Goal: Task Accomplishment & Management: Use online tool/utility

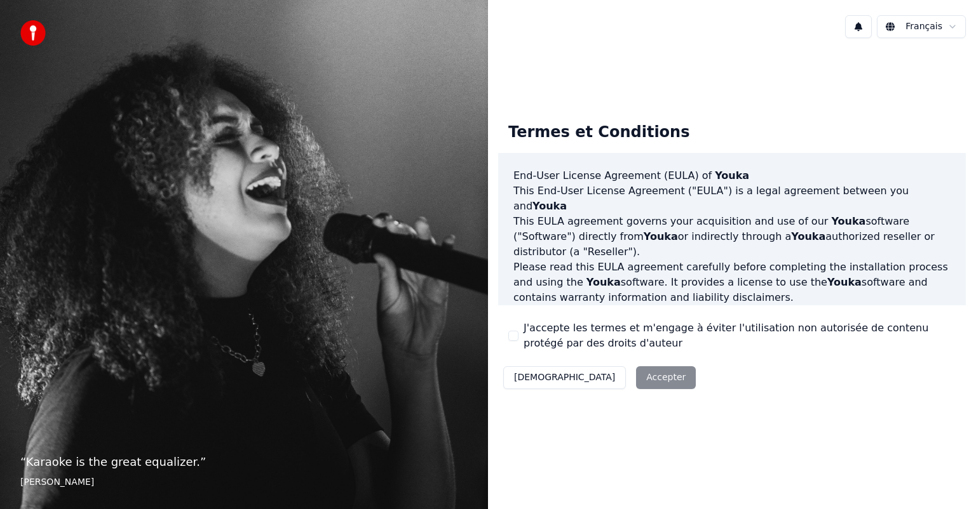
click at [584, 379] on div "Décliner Accepter" at bounding box center [599, 377] width 203 height 33
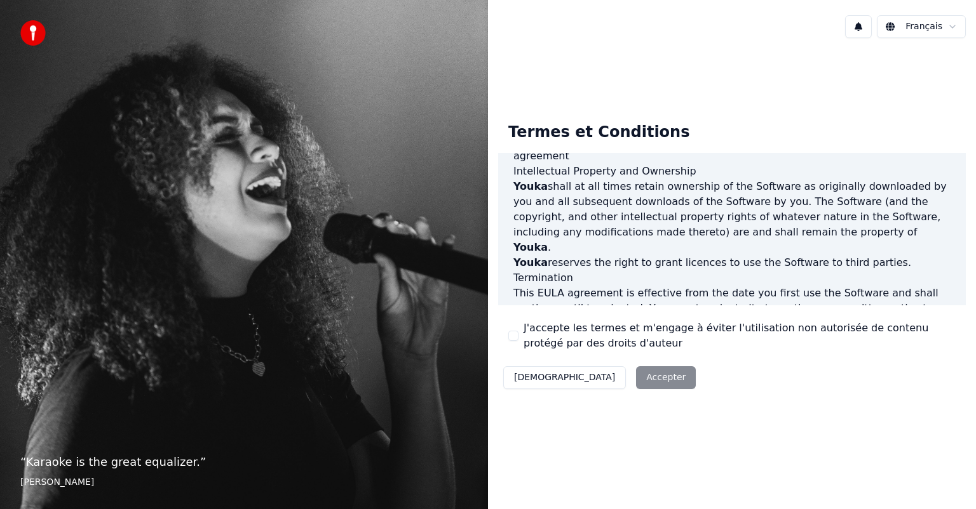
scroll to position [685, 0]
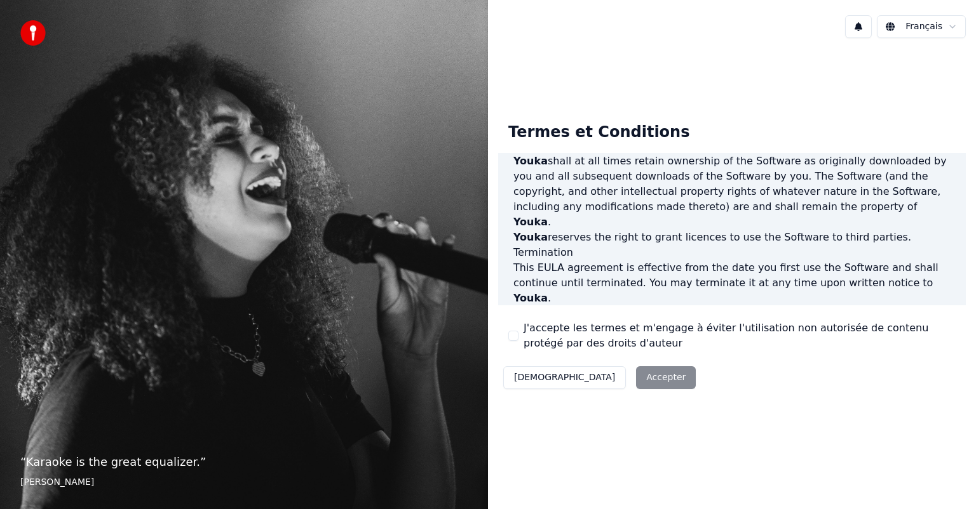
click at [600, 380] on div "Décliner Accepter" at bounding box center [599, 377] width 203 height 33
click at [516, 338] on button "J'accepte les termes et m'engage à éviter l'utilisation non autorisée de conten…" at bounding box center [513, 336] width 10 height 10
click at [636, 379] on button "Accepter" at bounding box center [666, 377] width 60 height 23
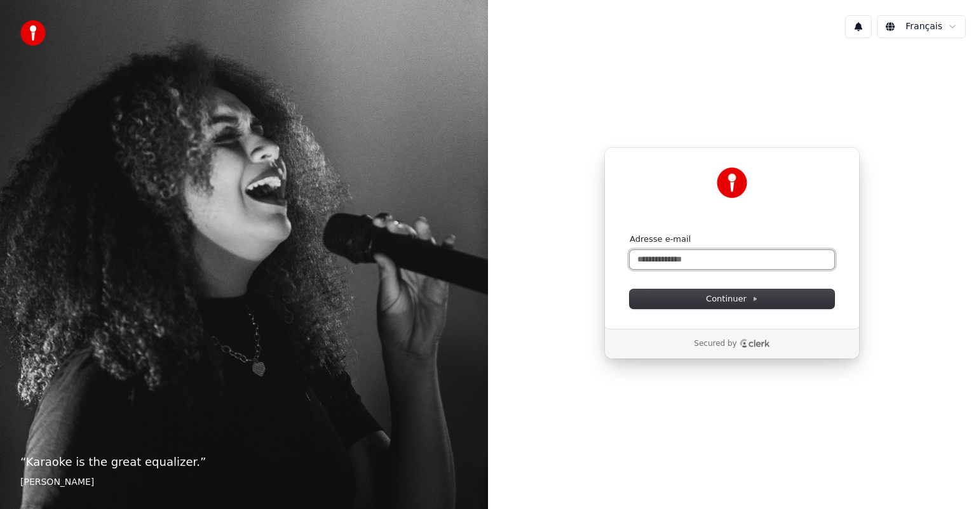
click at [689, 258] on input "Adresse e-mail" at bounding box center [731, 259] width 205 height 19
click at [711, 302] on span "Continuer" at bounding box center [732, 298] width 52 height 11
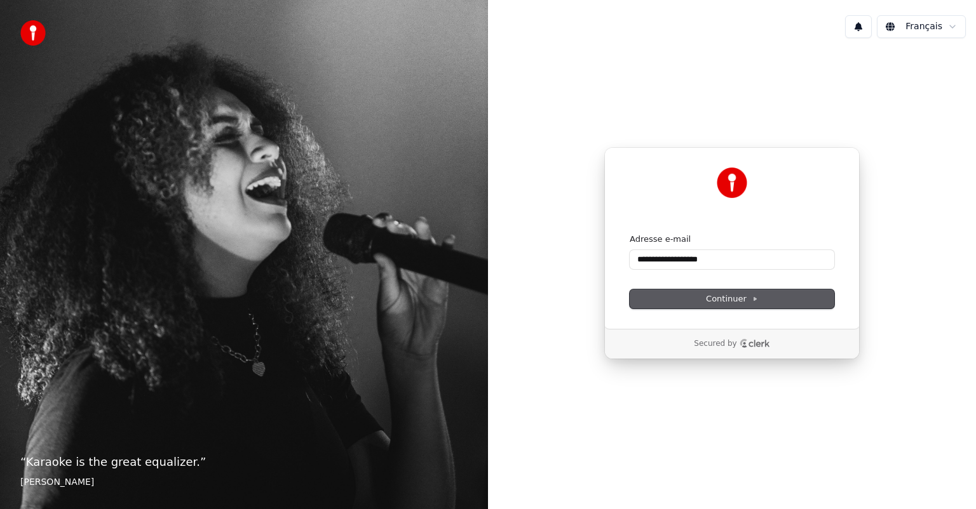
type input "**********"
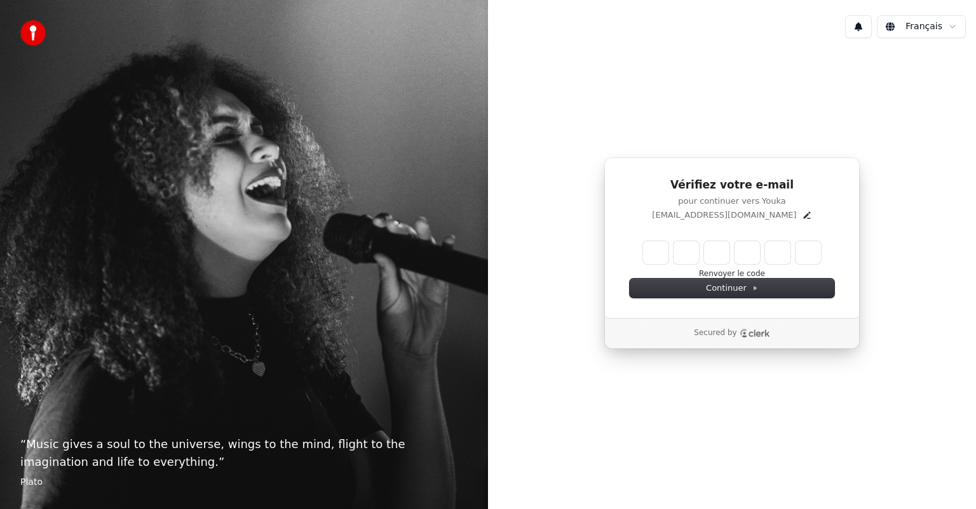
click at [662, 249] on input "Enter verification code" at bounding box center [732, 252] width 178 height 23
type input "******"
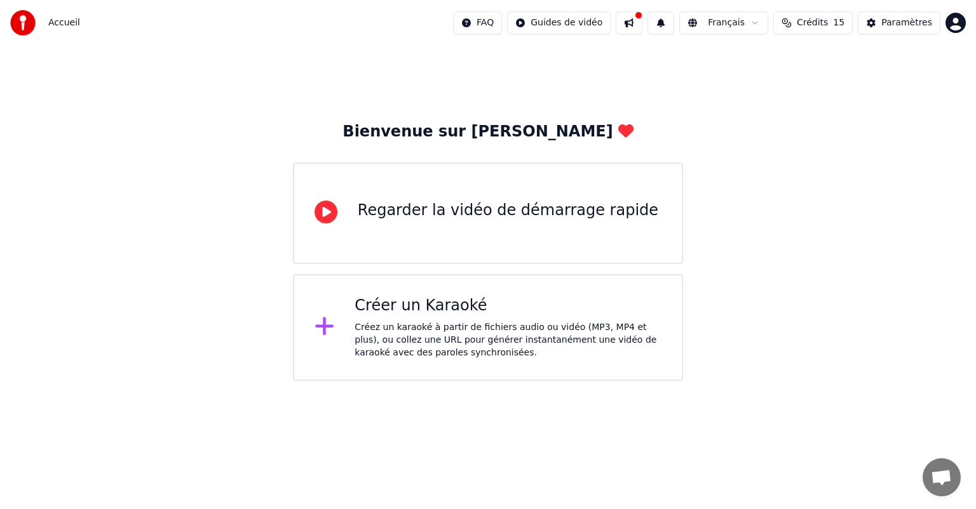
click at [459, 326] on div "Créez un karaoké à partir de fichiers audio ou vidéo (MP3, MP4 et plus), ou col…" at bounding box center [507, 340] width 307 height 38
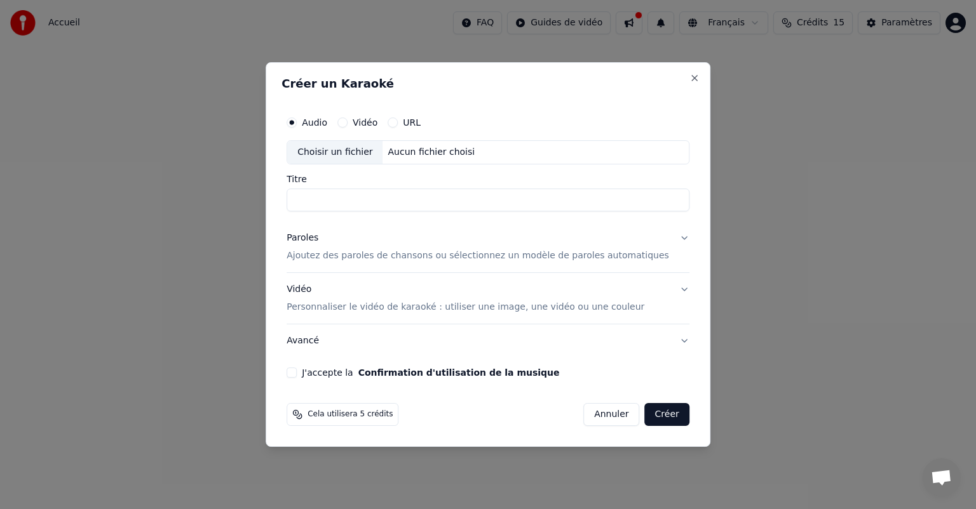
click at [367, 158] on div "Choisir un fichier" at bounding box center [334, 152] width 95 height 23
click at [372, 155] on div "Choisir un fichier" at bounding box center [334, 152] width 95 height 23
type input "**********"
click at [608, 253] on p "Ajoutez des paroles de chansons ou sélectionnez un modèle de paroles automatiqu…" at bounding box center [477, 256] width 382 height 13
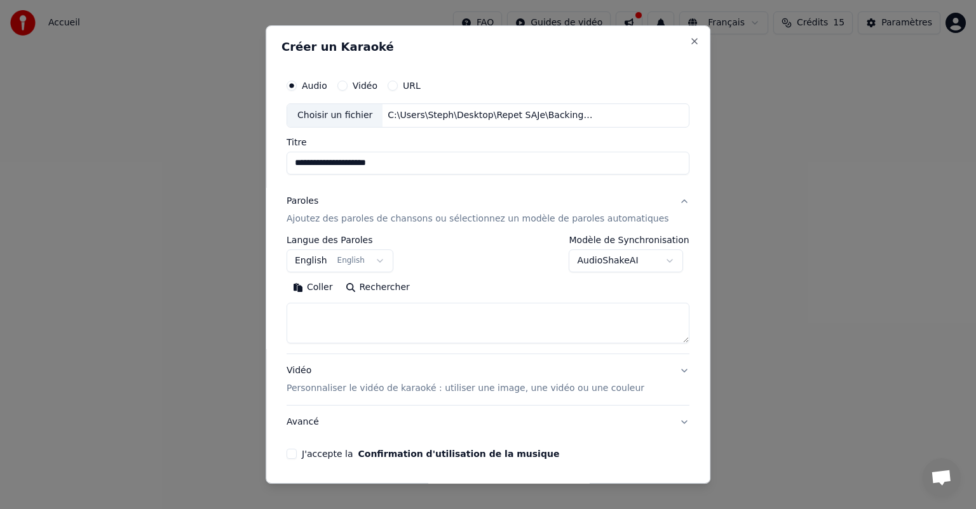
click at [330, 285] on button "Coller" at bounding box center [312, 288] width 53 height 20
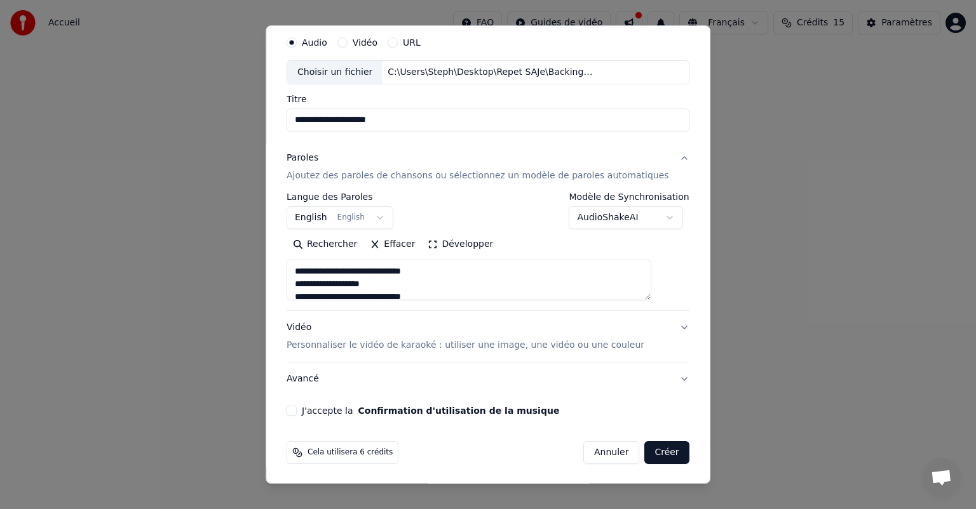
click at [658, 325] on button "Vidéo Personnaliser le vidéo de karaoké : utiliser une image, une vidéo ou une …" at bounding box center [487, 336] width 403 height 51
type textarea "**********"
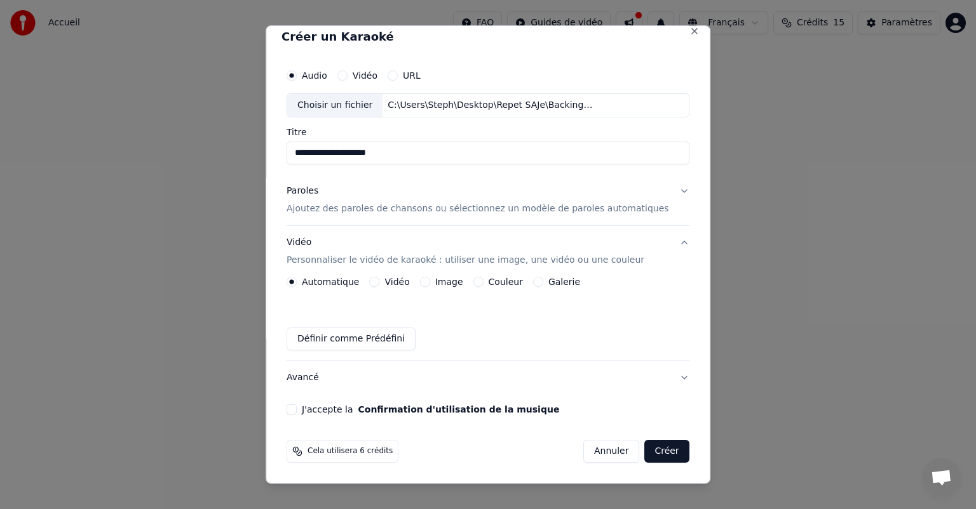
scroll to position [10, 0]
click at [483, 280] on button "Couleur" at bounding box center [478, 283] width 10 height 10
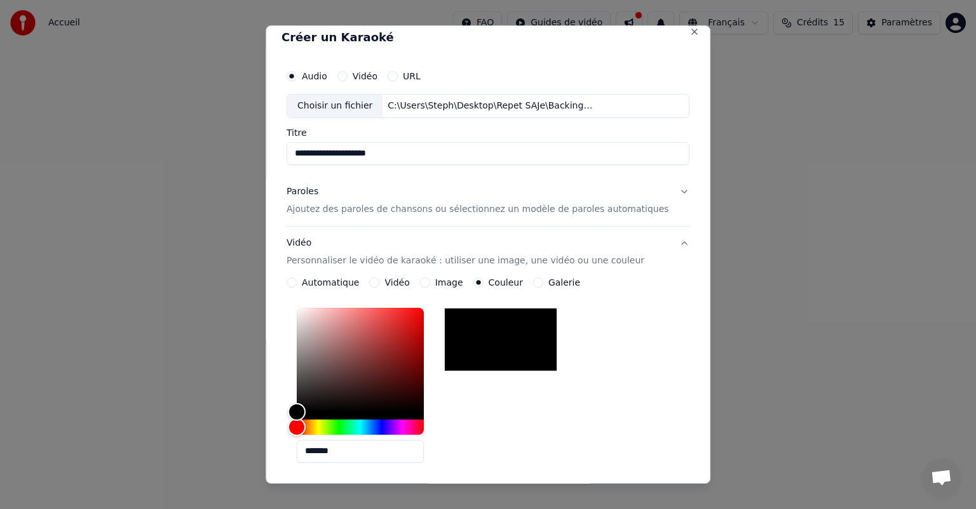
click at [488, 344] on div at bounding box center [500, 340] width 113 height 64
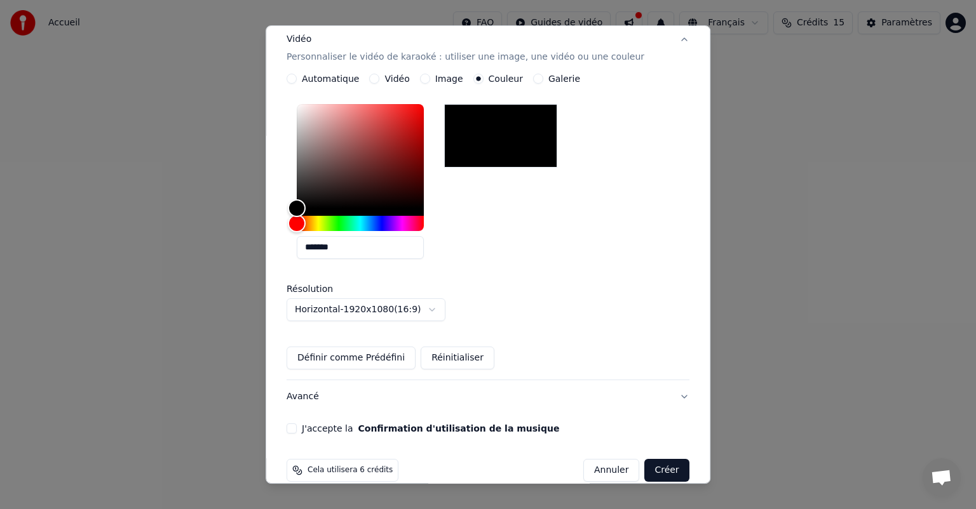
scroll to position [231, 0]
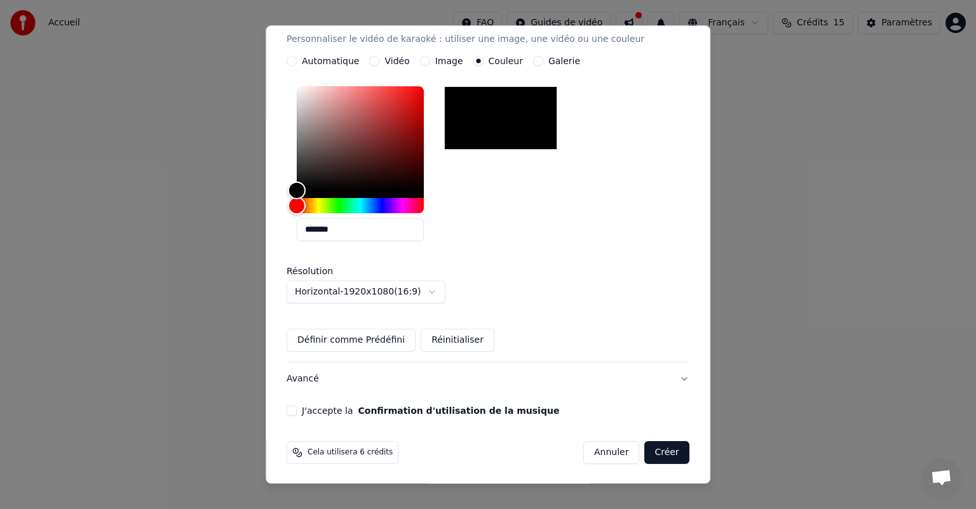
click at [440, 292] on body "**********" at bounding box center [488, 190] width 976 height 381
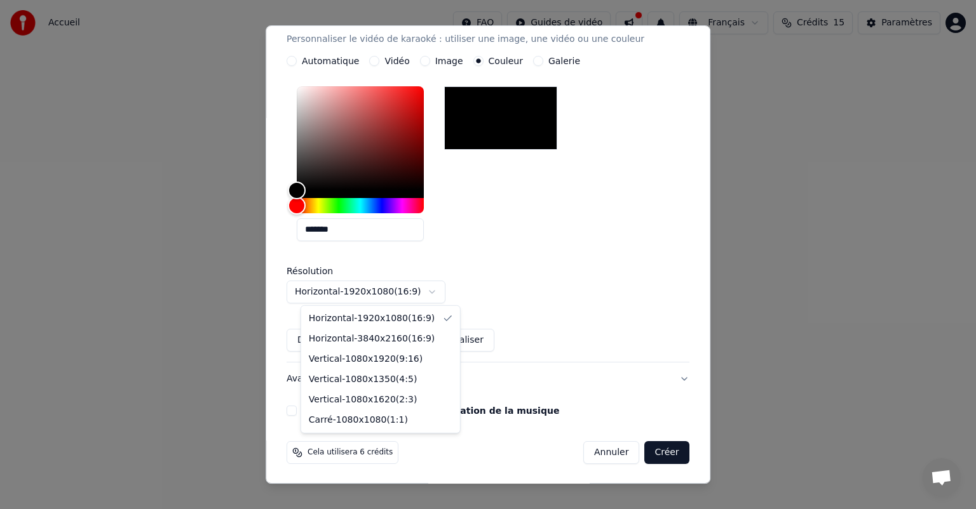
select select "*********"
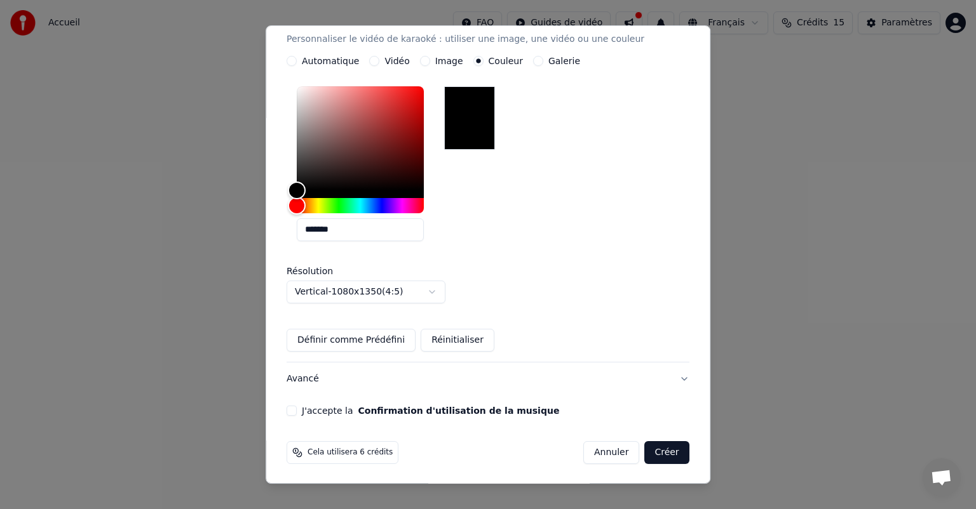
click at [297, 410] on button "J'accepte la Confirmation d'utilisation de la musique" at bounding box center [291, 411] width 10 height 10
click at [645, 453] on button "Créer" at bounding box center [667, 452] width 44 height 23
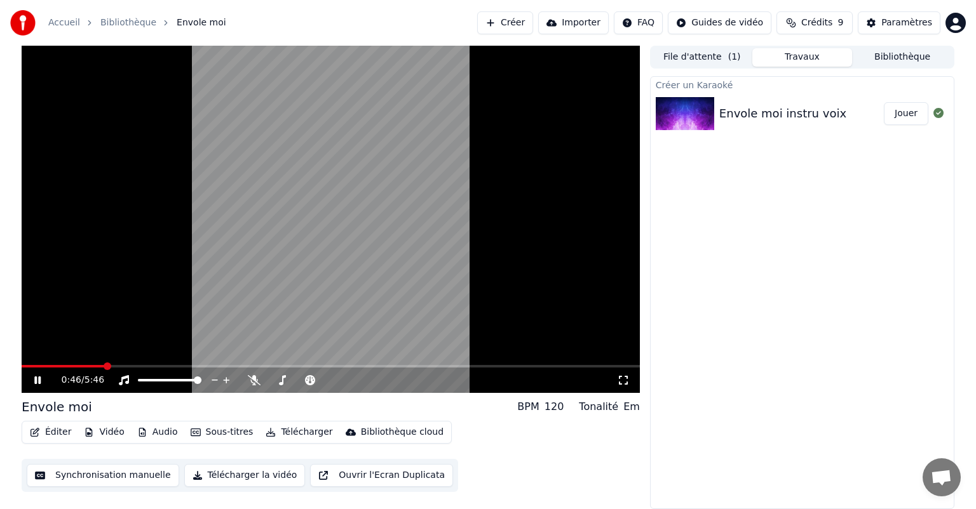
click at [39, 379] on icon at bounding box center [37, 381] width 6 height 8
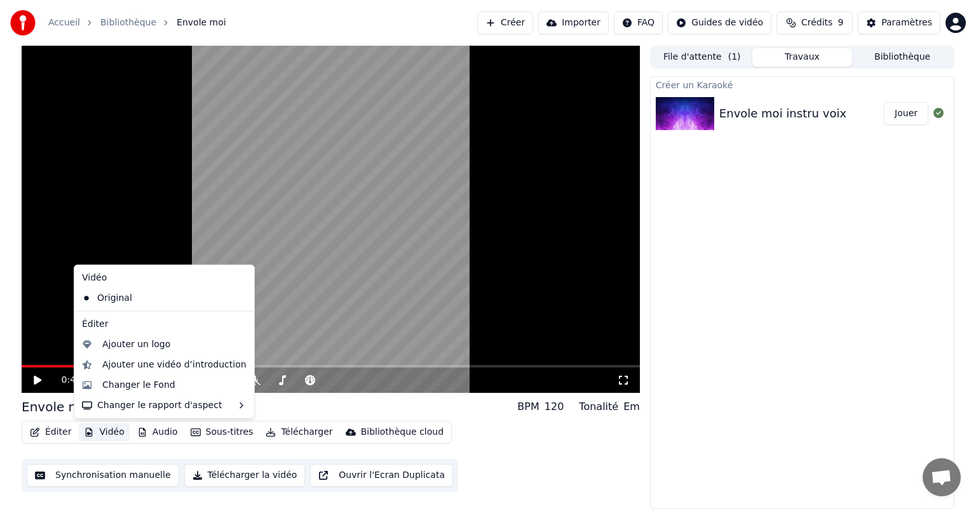
click at [96, 431] on button "Vidéo" at bounding box center [104, 433] width 50 height 18
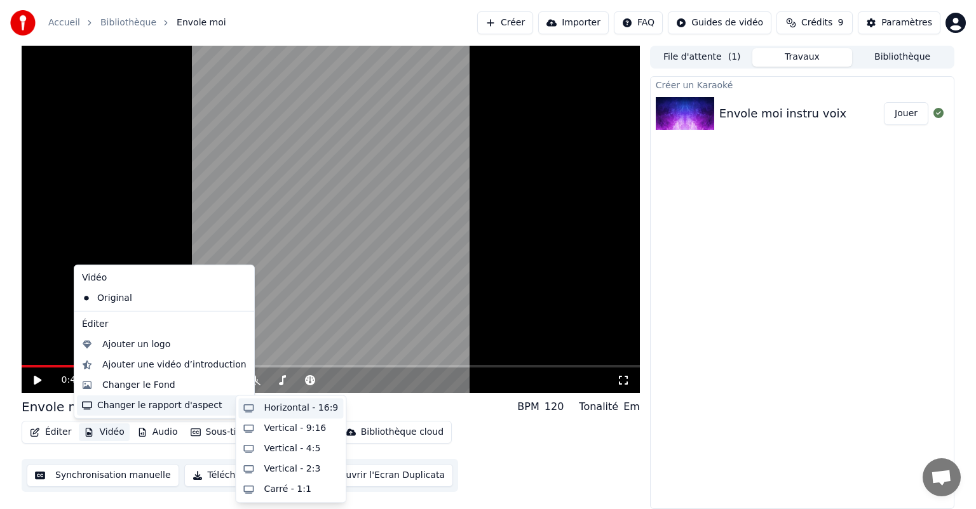
click at [280, 409] on div "Horizontal - 16:9" at bounding box center [301, 408] width 74 height 13
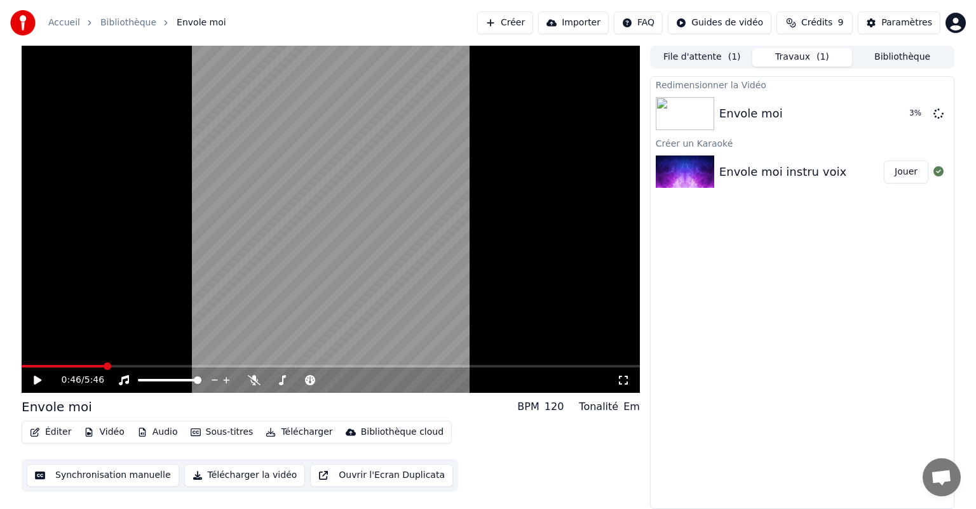
click at [213, 434] on button "Sous-titres" at bounding box center [221, 433] width 73 height 18
click at [465, 424] on div "Éditer Vidéo Audio Sous-titres Télécharger Bibliothèque cloud Synchronisation m…" at bounding box center [331, 456] width 618 height 71
click at [36, 379] on icon at bounding box center [38, 380] width 8 height 9
click at [38, 379] on icon at bounding box center [37, 381] width 6 height 8
click at [57, 432] on button "Éditer" at bounding box center [50, 433] width 51 height 18
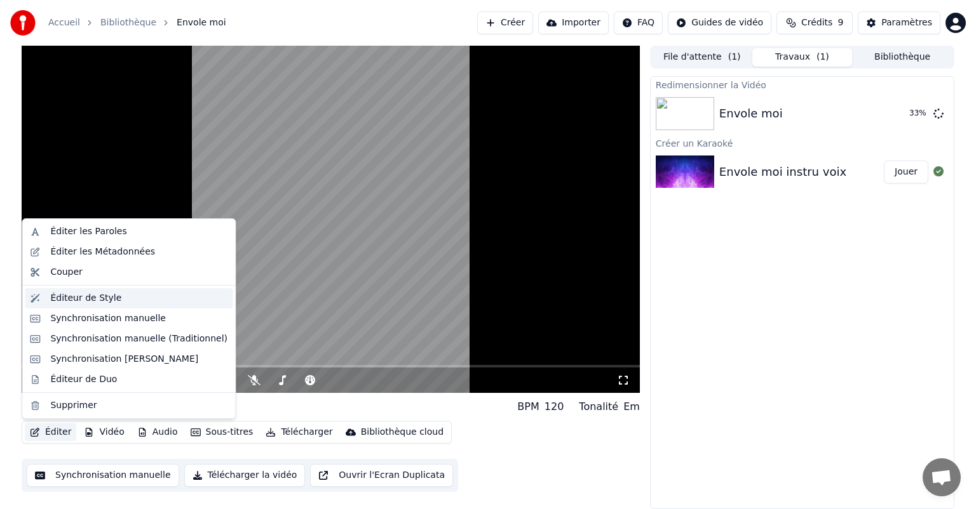
click at [119, 298] on div "Éditeur de Style" at bounding box center [138, 298] width 177 height 13
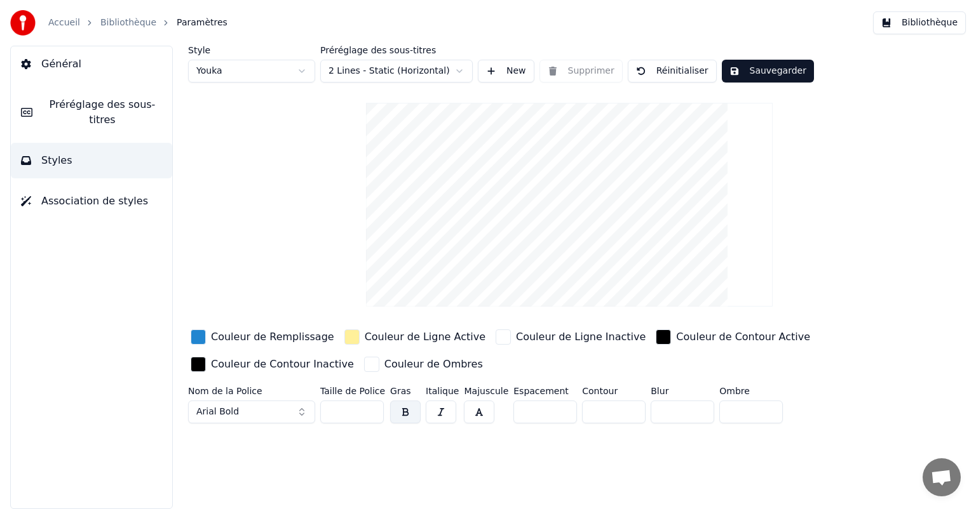
drag, startPoint x: 346, startPoint y: 410, endPoint x: 325, endPoint y: 410, distance: 21.0
click at [325, 410] on input "**" at bounding box center [352, 412] width 64 height 23
click at [368, 406] on input "**" at bounding box center [352, 412] width 64 height 23
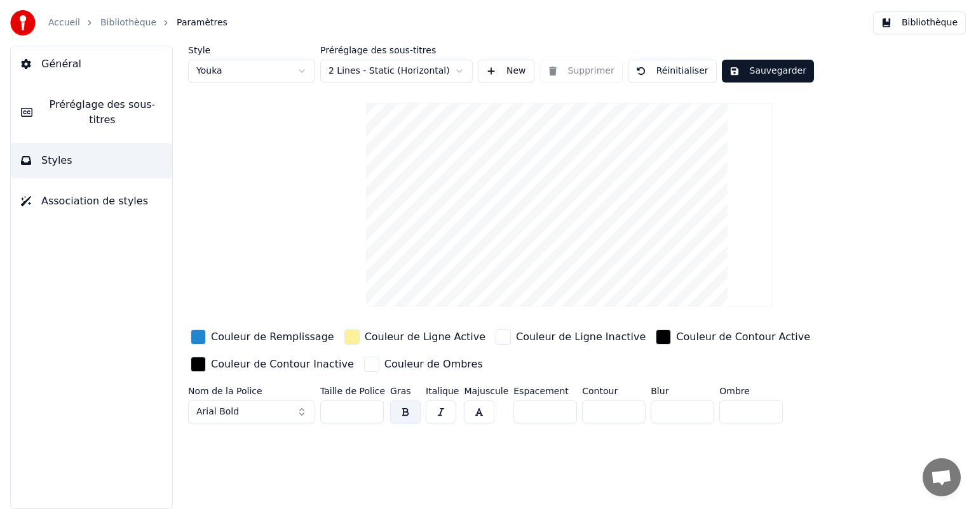
click at [368, 406] on input "***" at bounding box center [352, 412] width 64 height 23
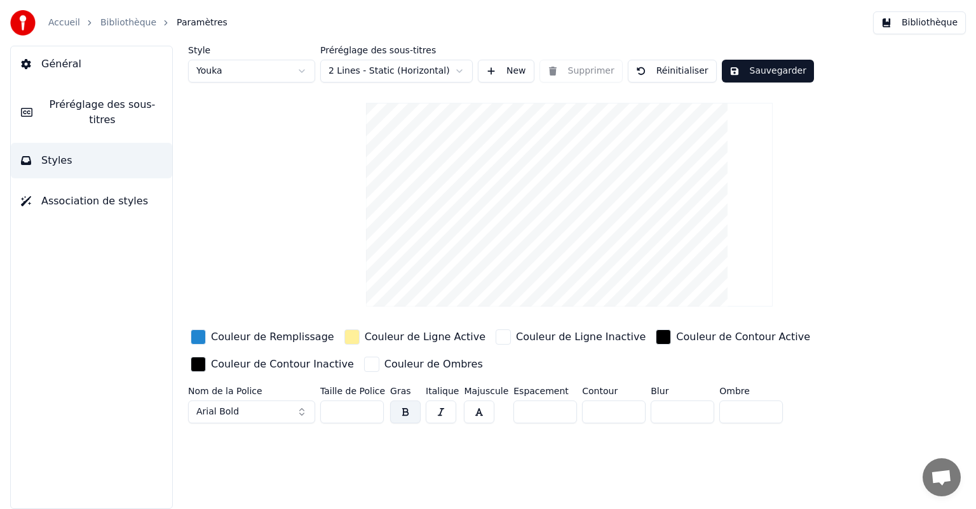
click at [368, 406] on input "***" at bounding box center [352, 412] width 64 height 23
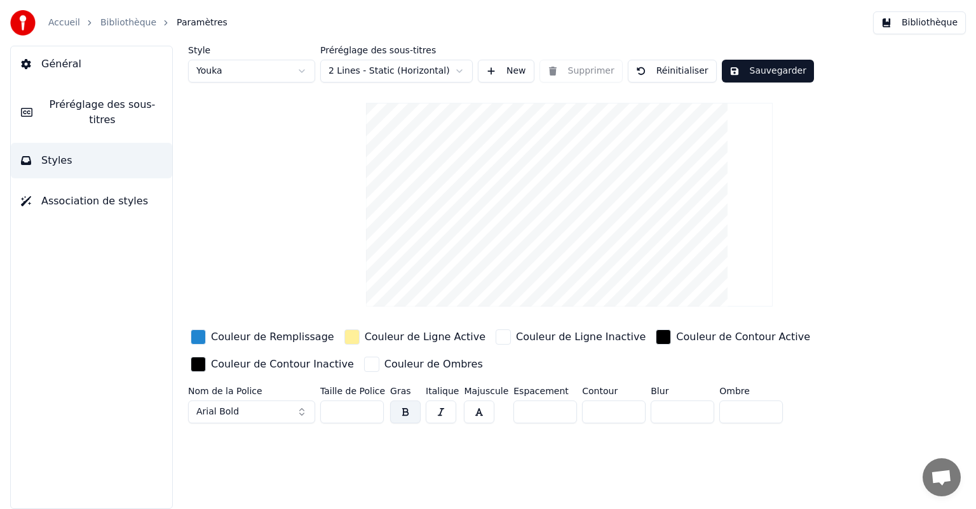
type input "***"
click at [368, 406] on input "***" at bounding box center [352, 412] width 64 height 23
click at [625, 412] on input "*" at bounding box center [614, 412] width 64 height 23
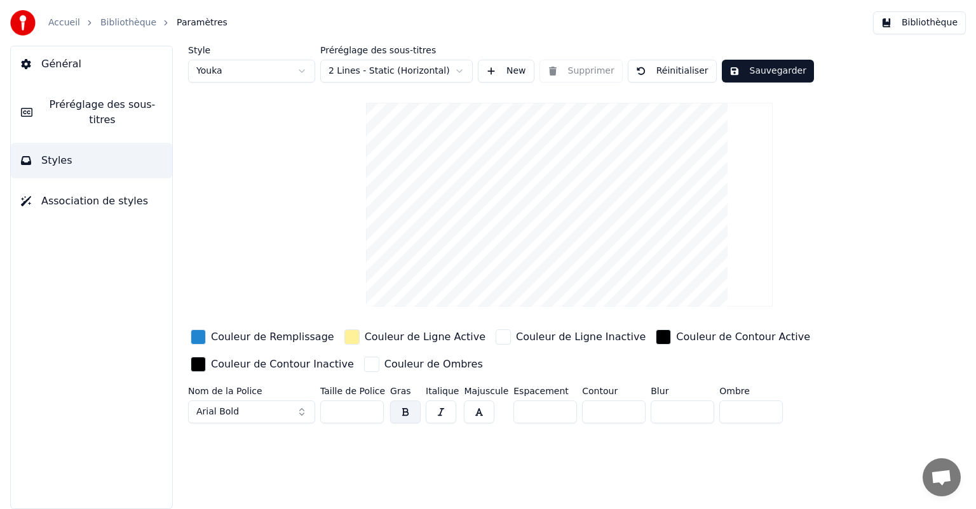
click at [625, 412] on input "*" at bounding box center [614, 412] width 64 height 23
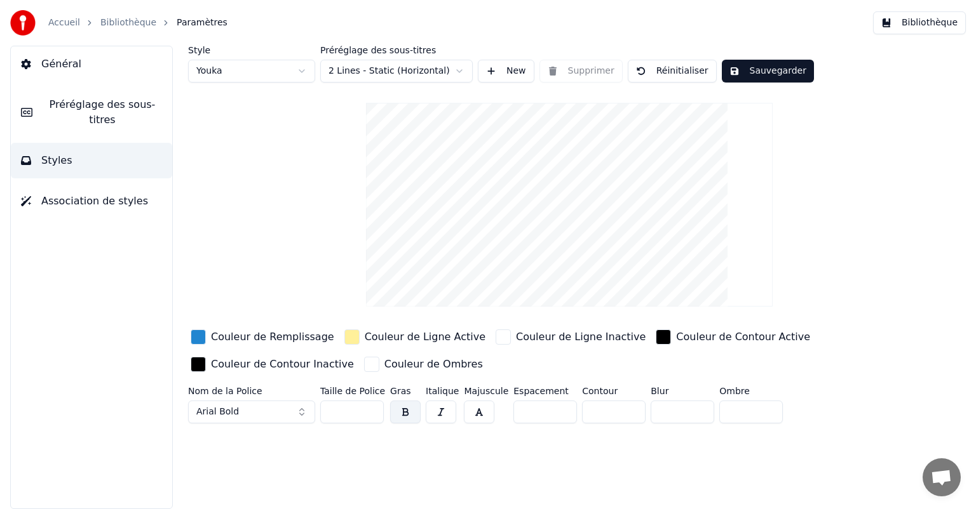
type input "*"
click at [625, 412] on input "*" at bounding box center [614, 412] width 64 height 23
drag, startPoint x: 345, startPoint y: 412, endPoint x: 322, endPoint y: 412, distance: 22.9
click at [322, 412] on input "***" at bounding box center [352, 412] width 64 height 23
click at [371, 412] on input "***" at bounding box center [352, 412] width 64 height 23
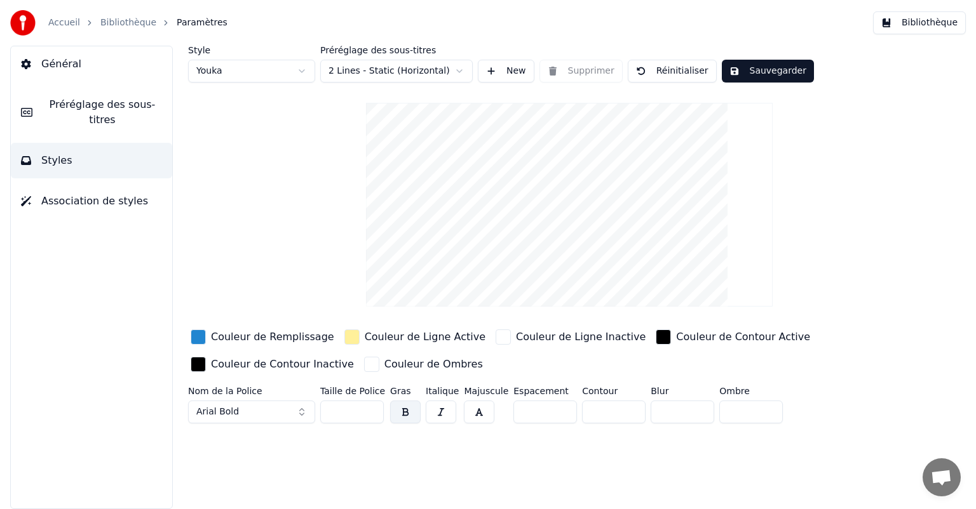
click at [371, 413] on input "***" at bounding box center [352, 412] width 64 height 23
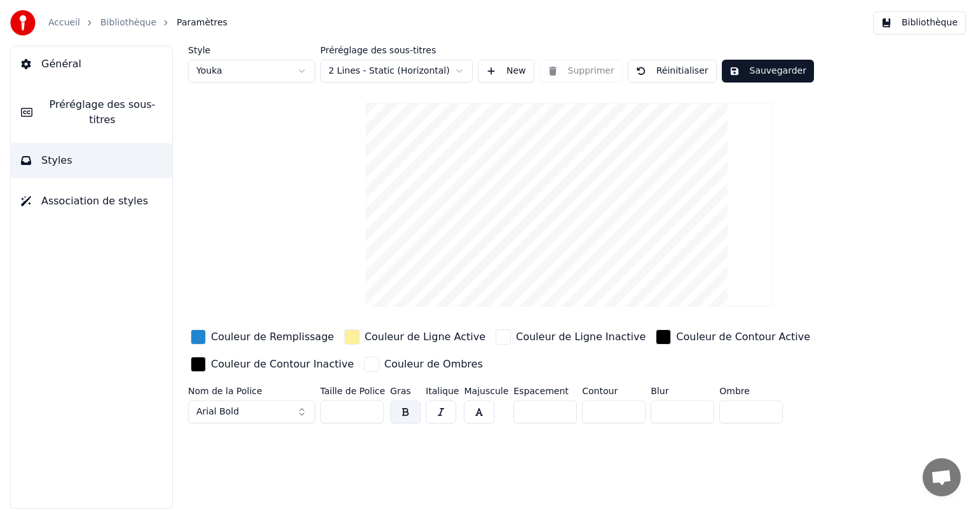
click at [371, 413] on input "***" at bounding box center [352, 412] width 64 height 23
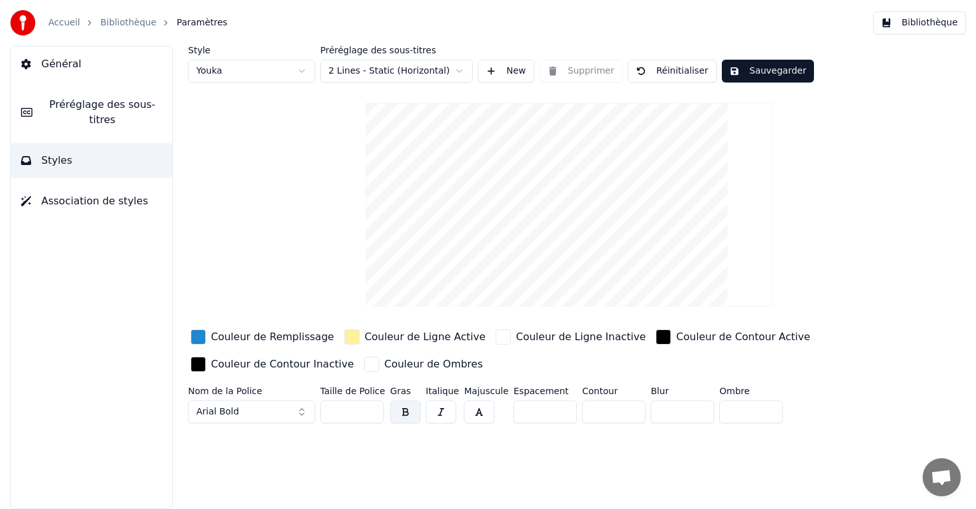
click at [371, 413] on input "***" at bounding box center [352, 412] width 64 height 23
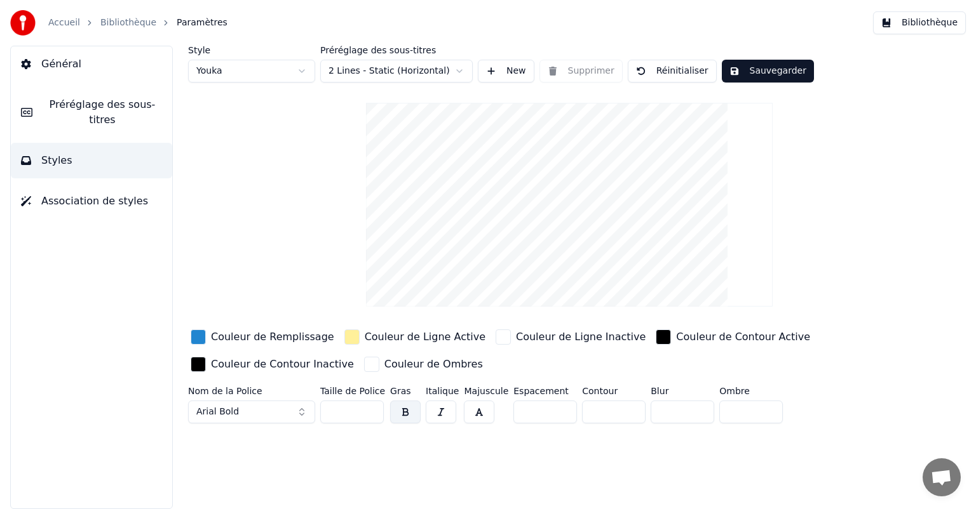
click at [371, 413] on input "***" at bounding box center [352, 412] width 64 height 23
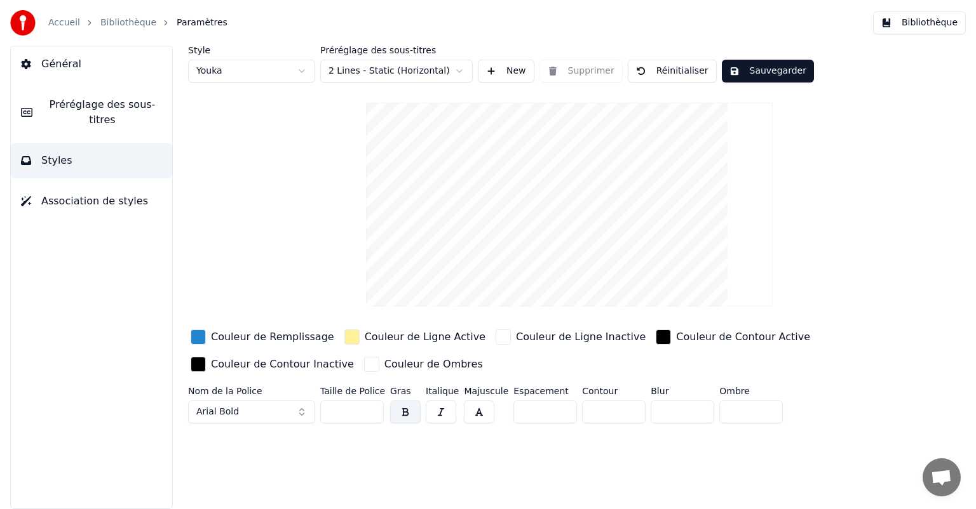
click at [371, 413] on input "***" at bounding box center [352, 412] width 64 height 23
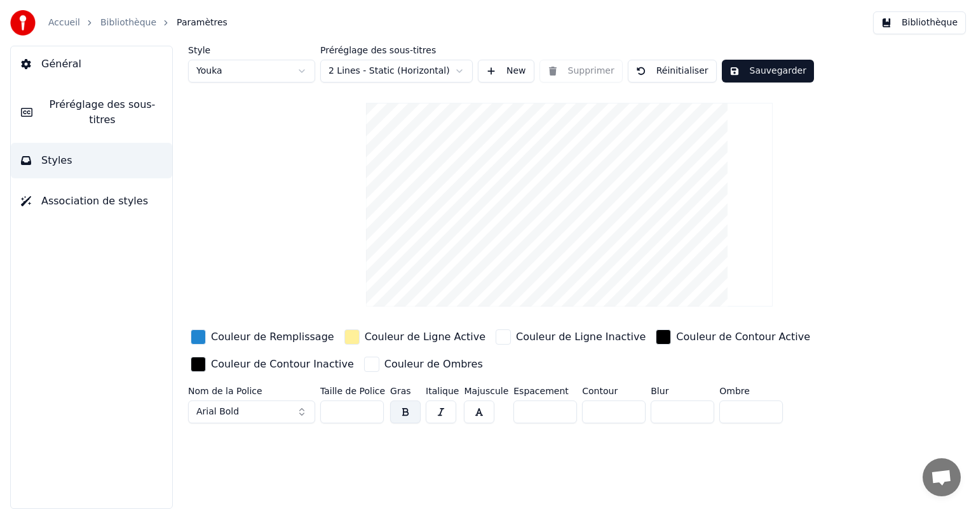
click at [371, 413] on input "***" at bounding box center [352, 412] width 64 height 23
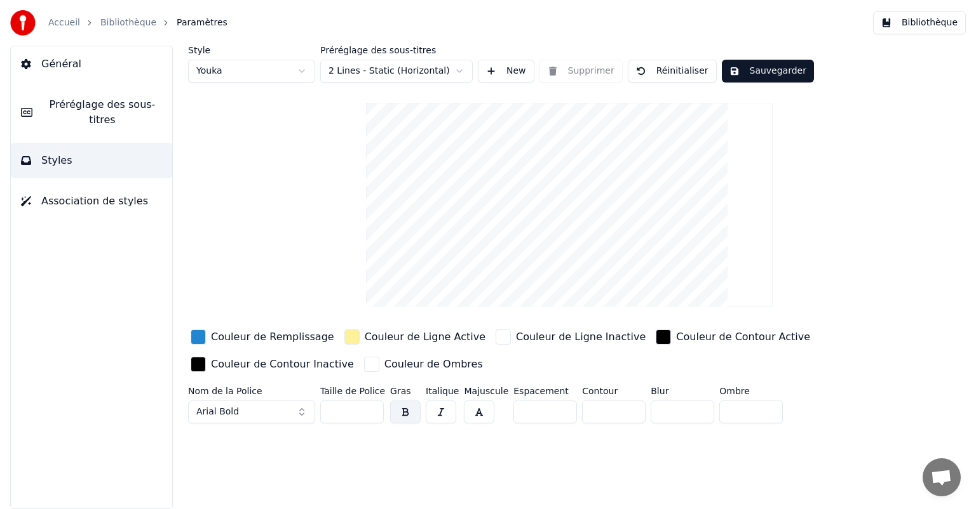
click at [371, 413] on input "***" at bounding box center [352, 412] width 64 height 23
click at [454, 73] on html "Accueil Bibliothèque Paramètres Bibliothèque Général Préréglage des sous-titres…" at bounding box center [488, 254] width 976 height 509
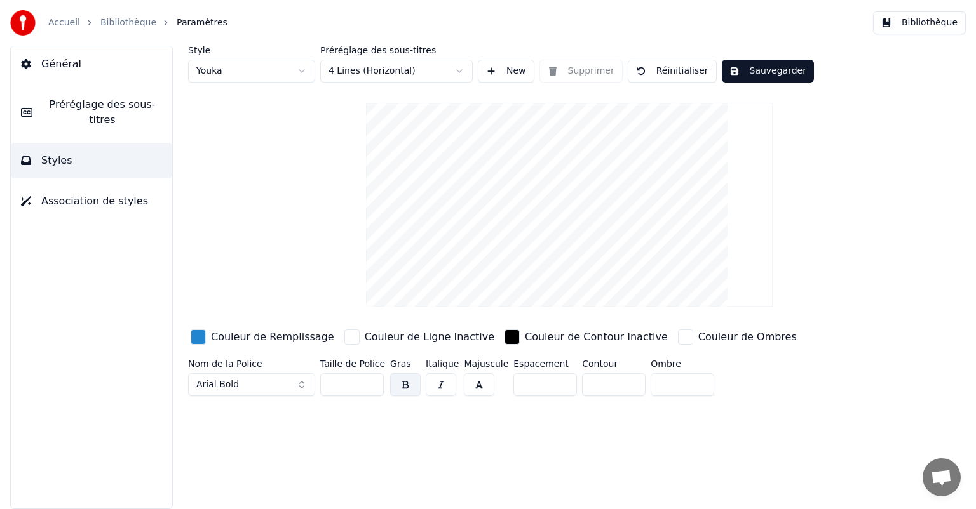
click at [462, 72] on html "Accueil Bibliothèque Paramètres Bibliothèque Général Préréglage des sous-titres…" at bounding box center [488, 254] width 976 height 509
click at [459, 72] on html "Accueil Bibliothèque Paramètres Bibliothèque Général Préréglage des sous-titres…" at bounding box center [488, 254] width 976 height 509
drag, startPoint x: 344, startPoint y: 384, endPoint x: 335, endPoint y: 384, distance: 9.5
click at [335, 384] on input "***" at bounding box center [352, 384] width 64 height 23
type input "***"
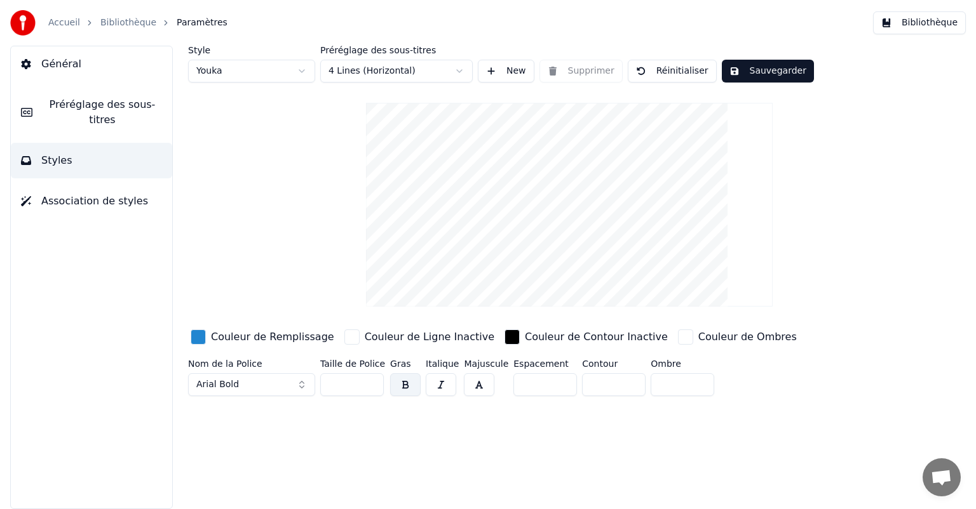
click at [492, 72] on button "New" at bounding box center [506, 71] width 57 height 23
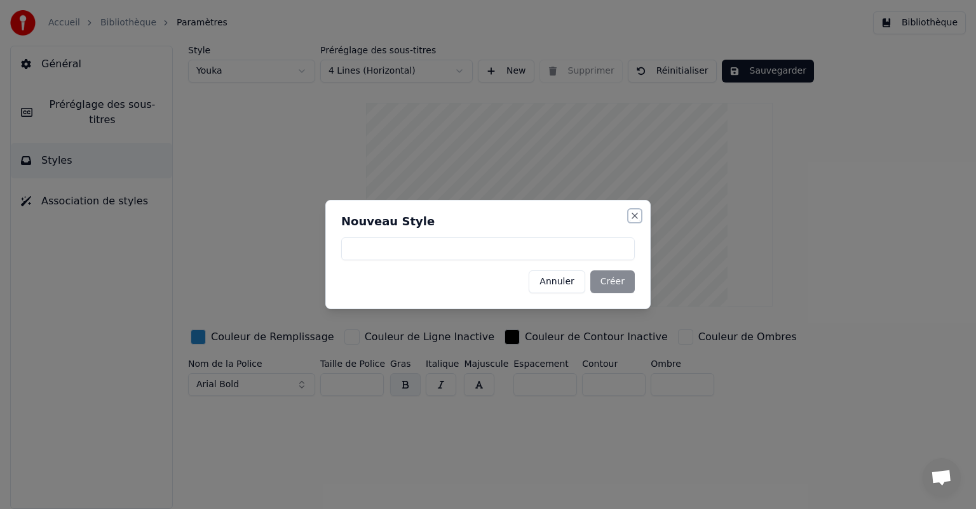
click at [635, 214] on button "Close" at bounding box center [634, 216] width 10 height 10
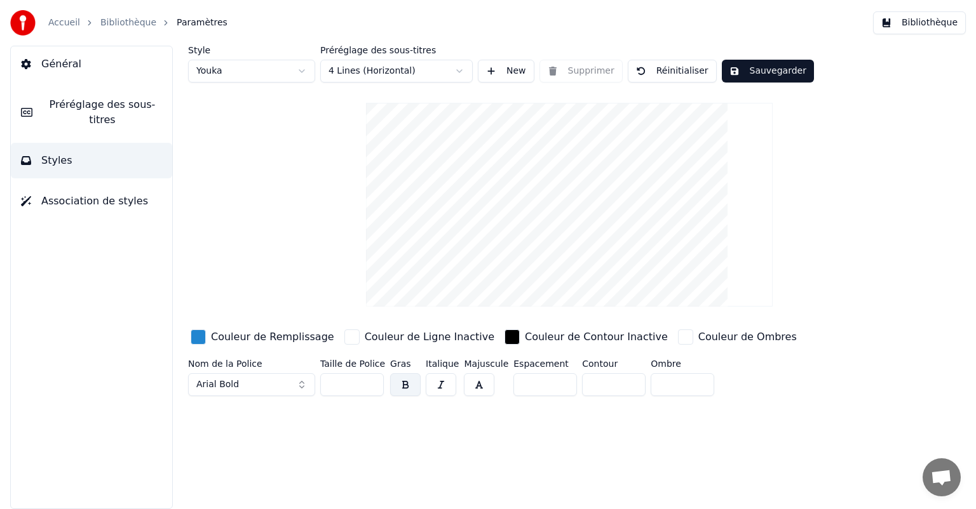
click at [198, 337] on div "button" at bounding box center [198, 337] width 15 height 15
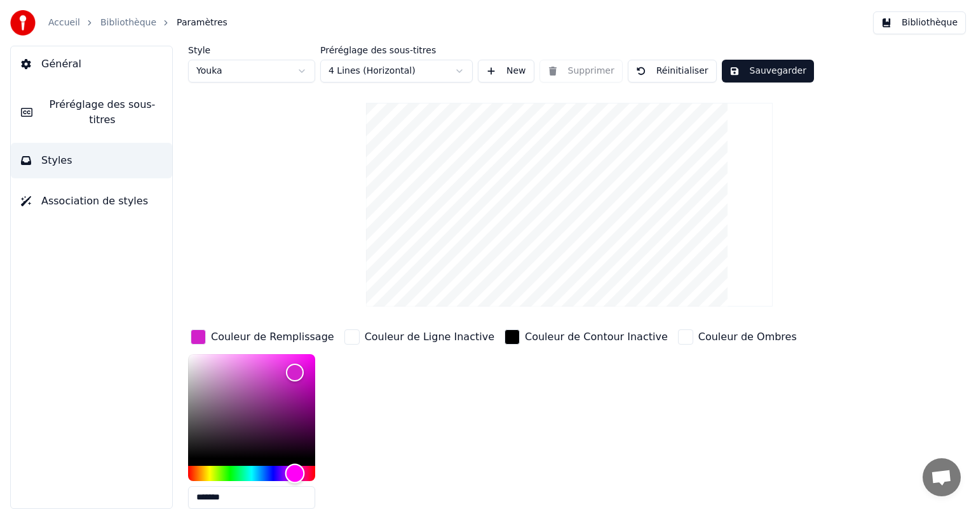
click at [295, 474] on div "Hue" at bounding box center [251, 473] width 127 height 15
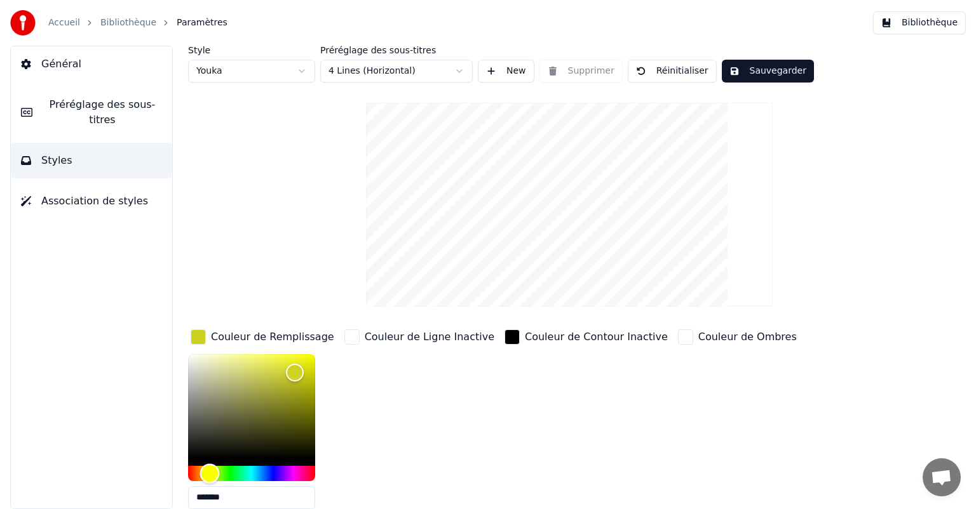
click at [210, 470] on div "Hue" at bounding box center [251, 473] width 127 height 15
drag, startPoint x: 298, startPoint y: 368, endPoint x: 300, endPoint y: 354, distance: 14.8
click at [300, 354] on div "Color" at bounding box center [301, 355] width 20 height 20
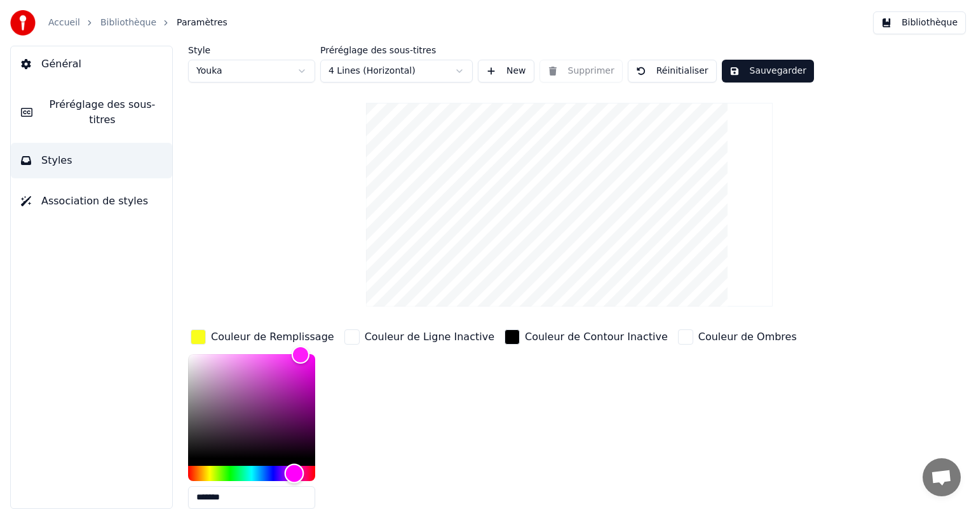
click at [294, 467] on div "Hue" at bounding box center [251, 473] width 127 height 15
drag, startPoint x: 302, startPoint y: 349, endPoint x: 255, endPoint y: 353, distance: 47.8
click at [255, 353] on div "Color" at bounding box center [255, 354] width 20 height 20
drag, startPoint x: 255, startPoint y: 354, endPoint x: 243, endPoint y: 351, distance: 11.9
click at [243, 351] on div "Color" at bounding box center [244, 354] width 20 height 20
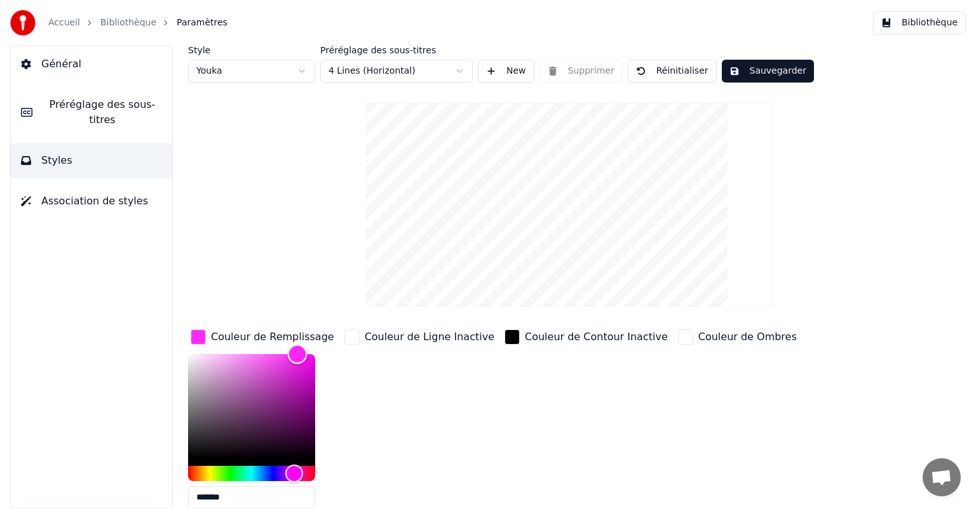
type input "*******"
drag, startPoint x: 243, startPoint y: 350, endPoint x: 299, endPoint y: 347, distance: 55.3
click at [299, 347] on div "Color" at bounding box center [299, 354] width 20 height 20
click at [698, 335] on div "Couleur de Ombres" at bounding box center [747, 337] width 98 height 15
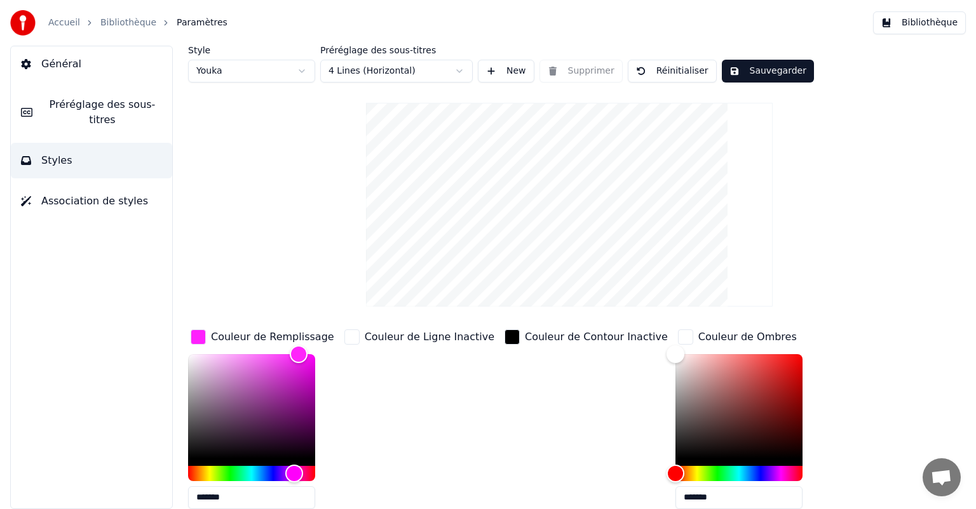
click at [569, 375] on div "Couleur de Contour Inactive" at bounding box center [586, 423] width 168 height 192
click at [401, 399] on div "Couleur de Ligne Inactive" at bounding box center [419, 423] width 155 height 192
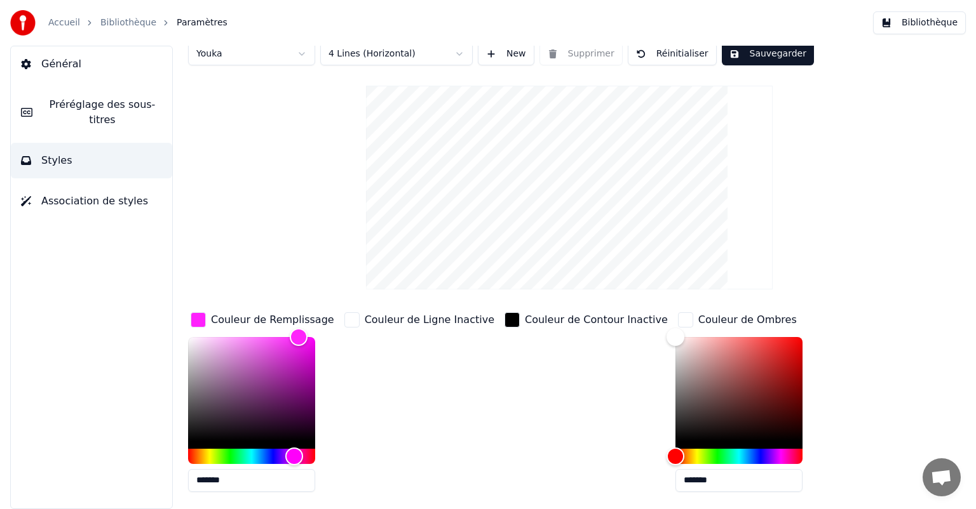
scroll to position [61, 0]
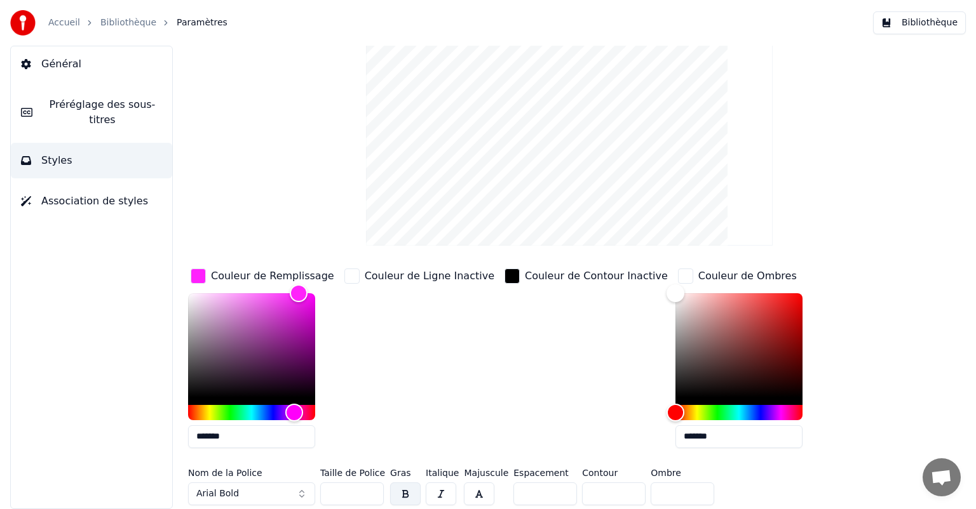
click at [434, 490] on button "button" at bounding box center [441, 494] width 30 height 23
click at [121, 109] on span "Préréglage des sous-titres" at bounding box center [102, 112] width 119 height 30
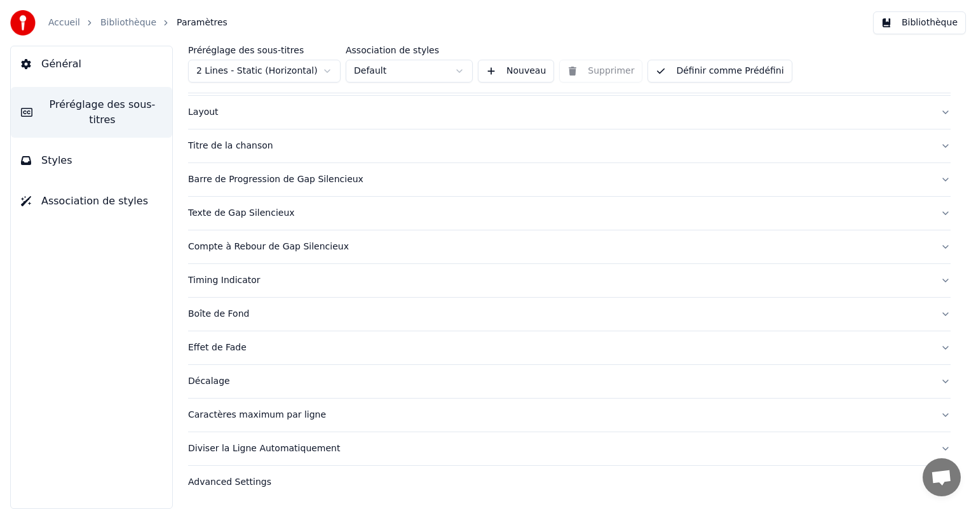
scroll to position [55, 0]
click at [328, 73] on html "Accueil Bibliothèque Paramètres Bibliothèque Général Préréglage des sous-titres…" at bounding box center [488, 254] width 976 height 509
click at [95, 145] on button "Styles" at bounding box center [91, 161] width 161 height 36
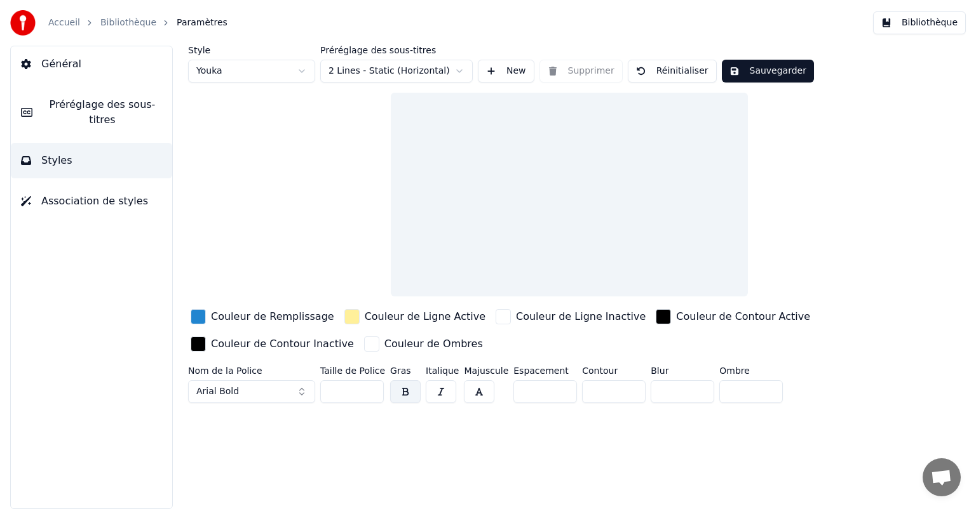
scroll to position [0, 0]
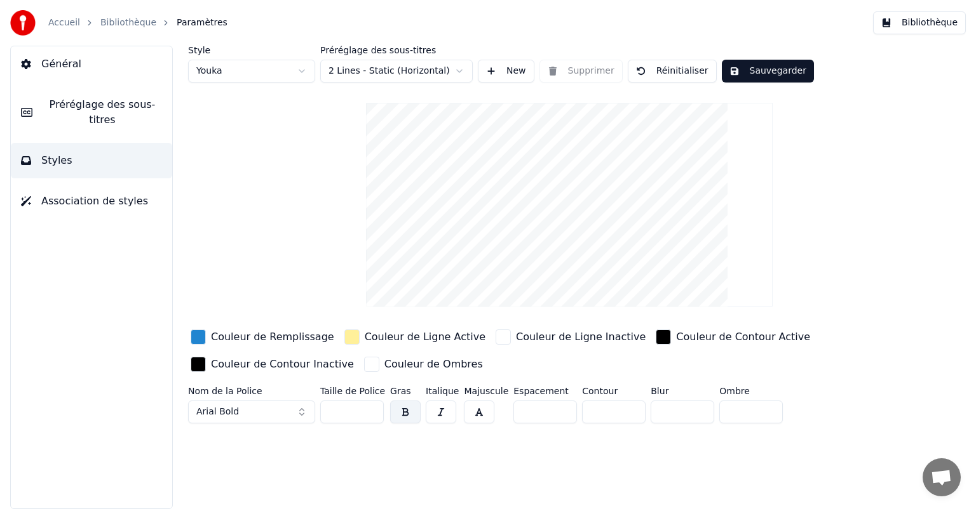
drag, startPoint x: 341, startPoint y: 408, endPoint x: 320, endPoint y: 410, distance: 21.0
click at [320, 410] on input "**" at bounding box center [352, 412] width 64 height 23
type input "***"
click at [408, 77] on html "Accueil Bibliothèque Paramètres Bibliothèque Général Préréglage des sous-titres…" at bounding box center [488, 254] width 976 height 509
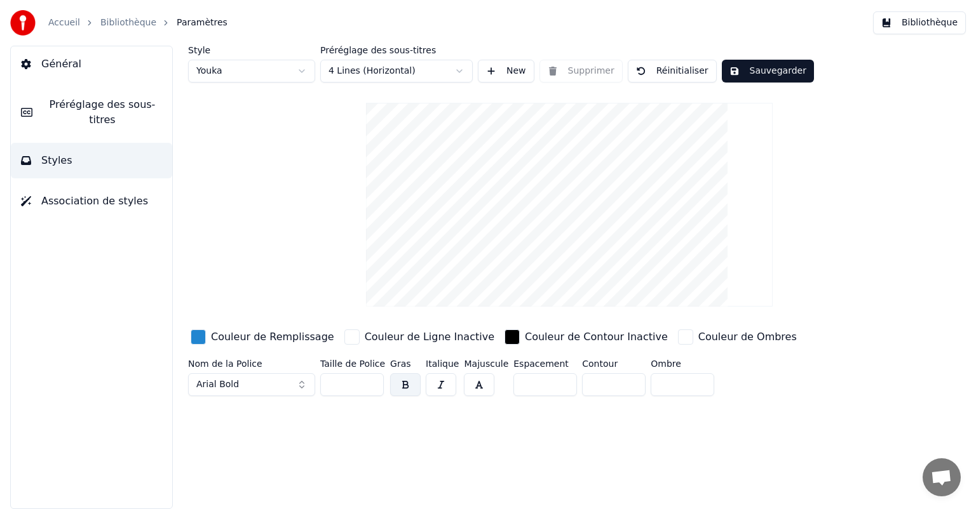
click at [203, 334] on div "button" at bounding box center [198, 337] width 15 height 15
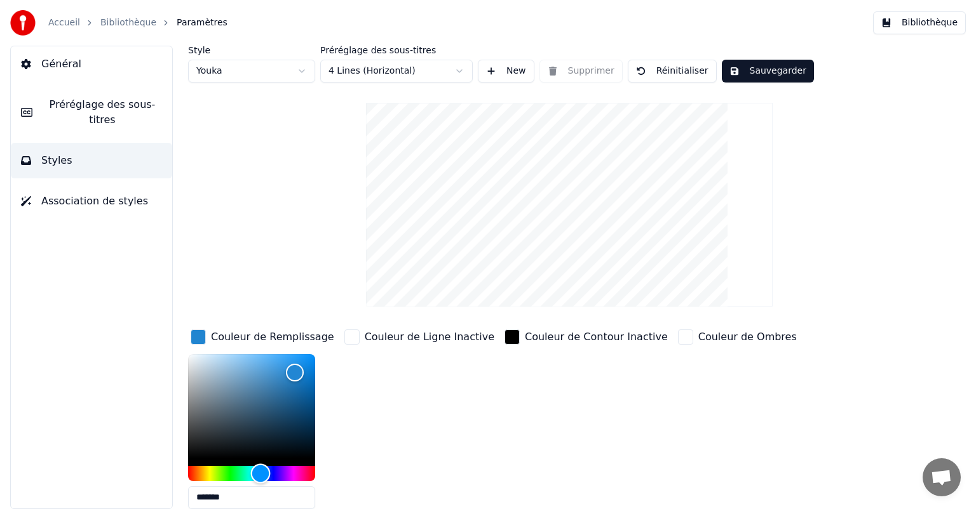
click at [292, 467] on div "Hue" at bounding box center [251, 473] width 127 height 15
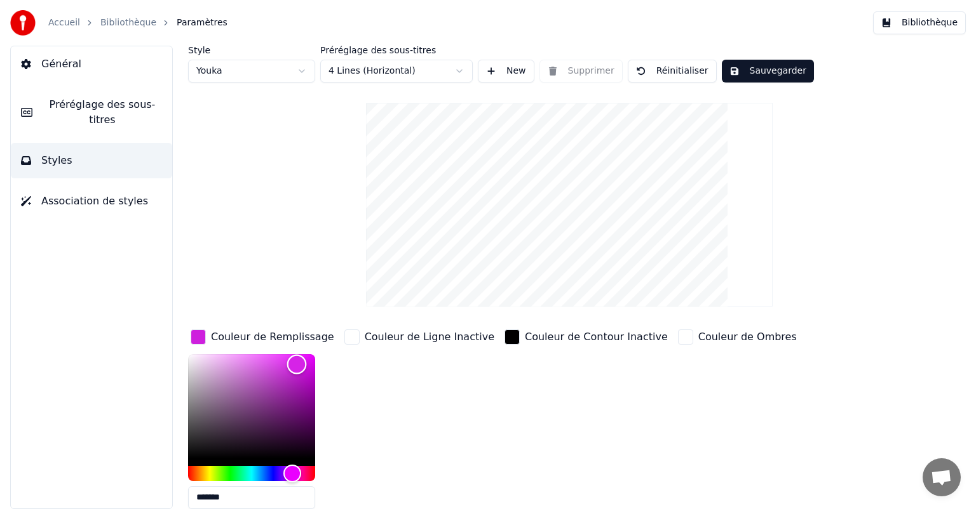
type input "*******"
drag, startPoint x: 295, startPoint y: 372, endPoint x: 297, endPoint y: 348, distance: 24.2
click at [297, 348] on div "Color" at bounding box center [297, 354] width 20 height 20
click at [329, 165] on div "Style Youka Préréglage des sous-titres 4 Lines (Horizontal) New Supprimer Réini…" at bounding box center [569, 309] width 762 height 526
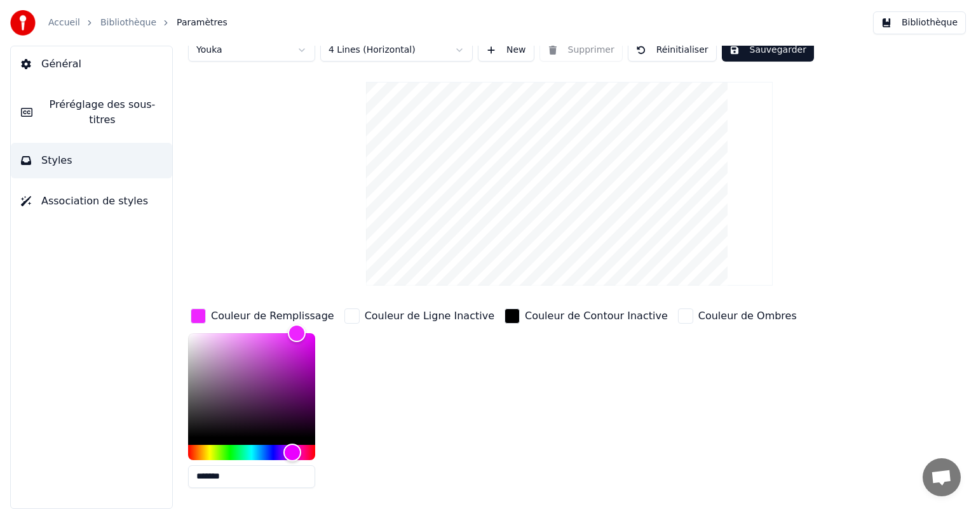
scroll to position [61, 0]
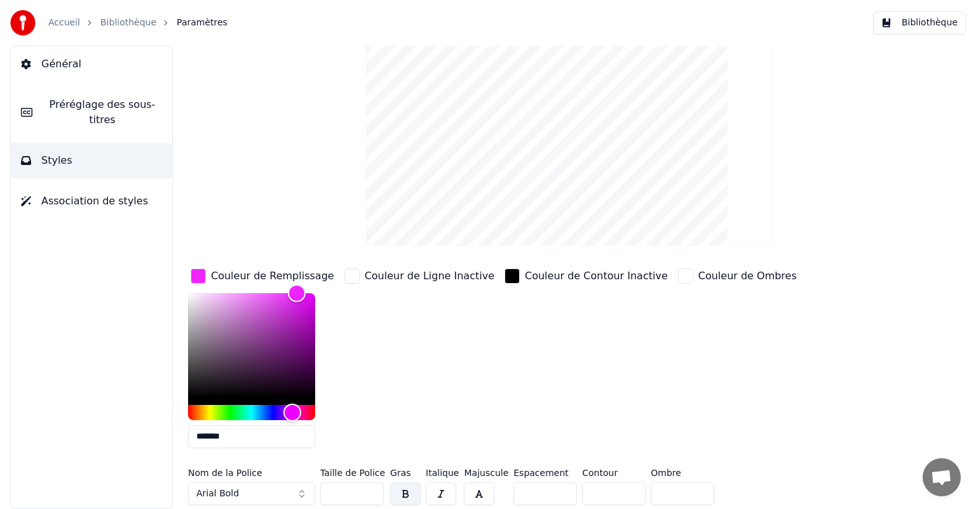
click at [441, 495] on button "button" at bounding box center [441, 494] width 30 height 23
click at [354, 272] on div "button" at bounding box center [351, 276] width 15 height 15
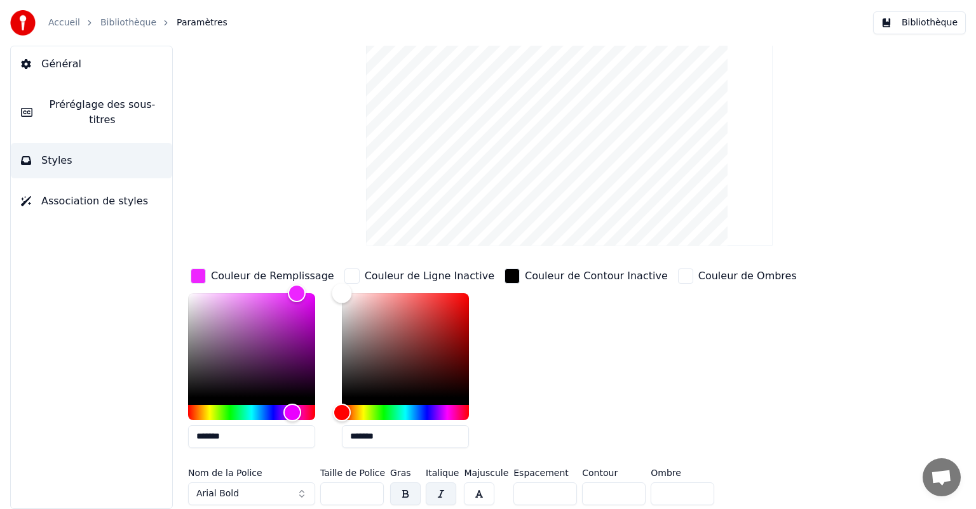
click at [396, 298] on div "Color" at bounding box center [405, 345] width 127 height 104
click at [359, 412] on div "Hue" at bounding box center [405, 412] width 127 height 15
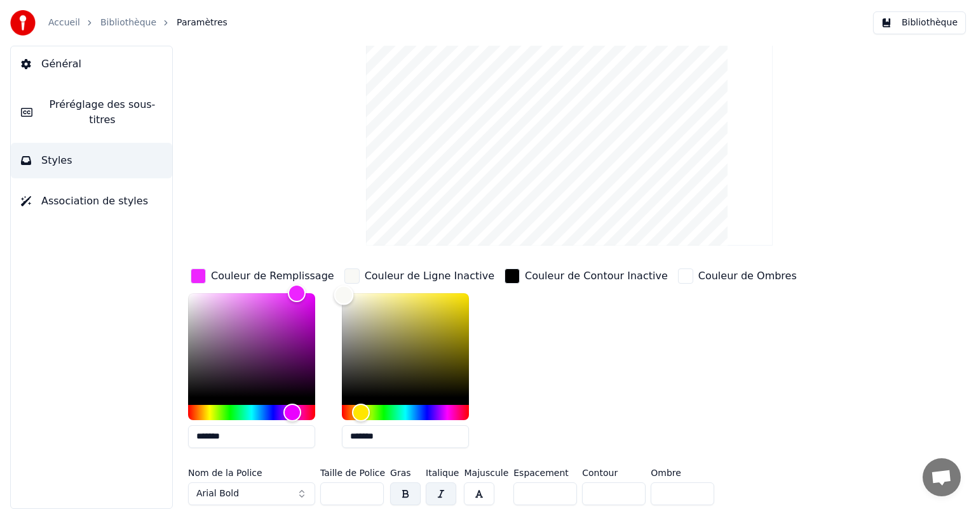
type input "*******"
click at [342, 294] on div "Color" at bounding box center [405, 345] width 127 height 104
click at [552, 336] on div "Couleur de Contour Inactive" at bounding box center [586, 362] width 168 height 192
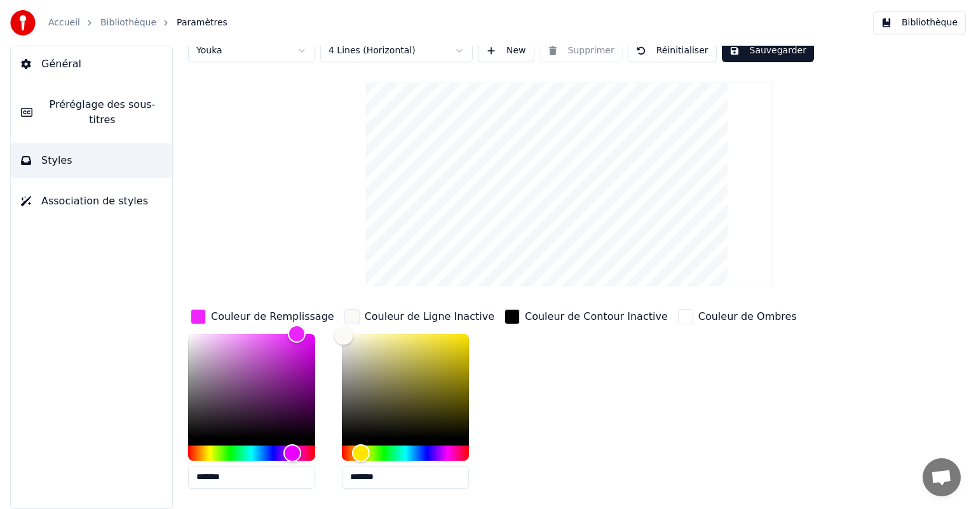
scroll to position [0, 0]
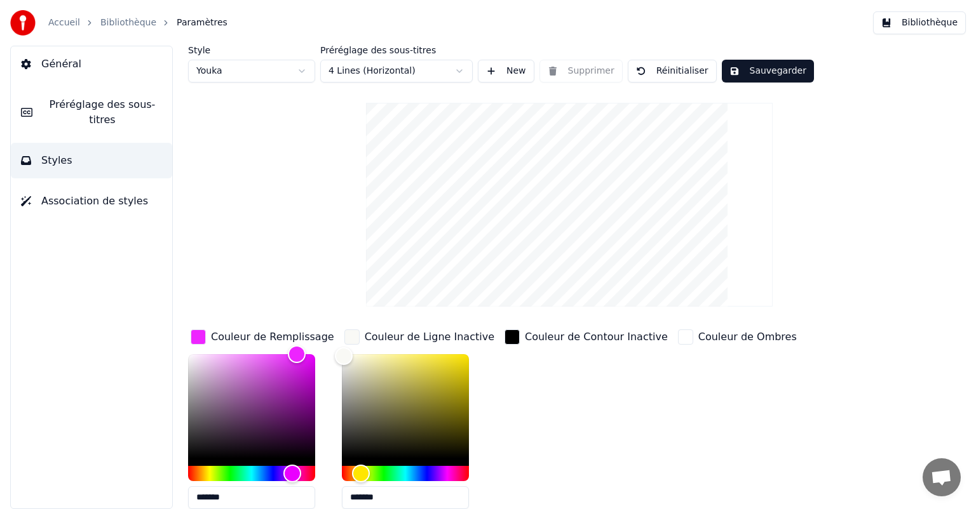
click at [743, 70] on button "Sauvegarder" at bounding box center [768, 71] width 92 height 23
click at [69, 194] on span "Association de styles" at bounding box center [94, 201] width 107 height 15
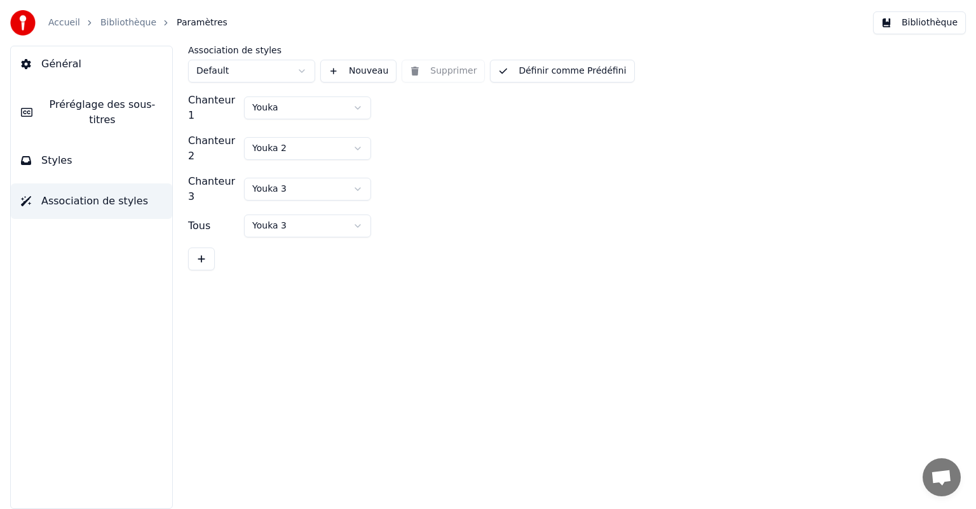
click at [99, 115] on button "Préréglage des sous-titres" at bounding box center [91, 112] width 161 height 51
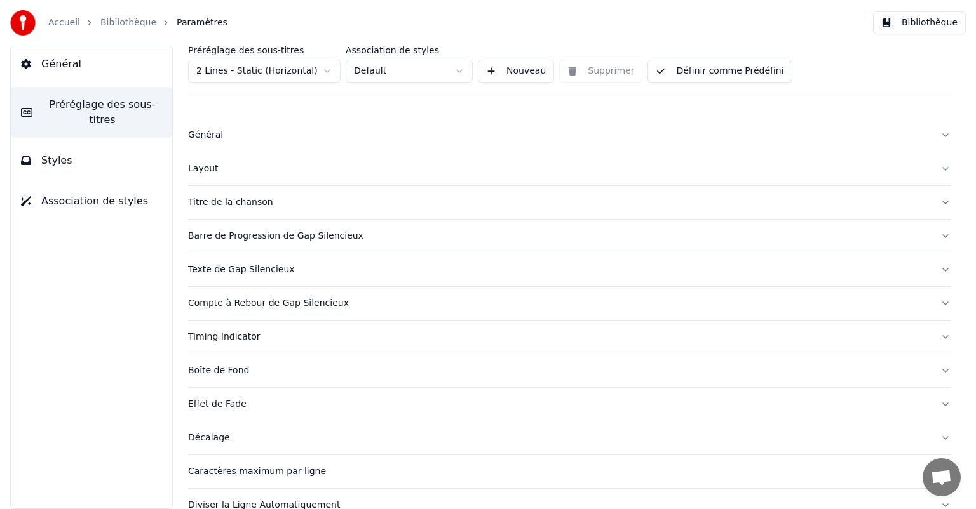
click at [102, 67] on button "Général" at bounding box center [91, 64] width 161 height 36
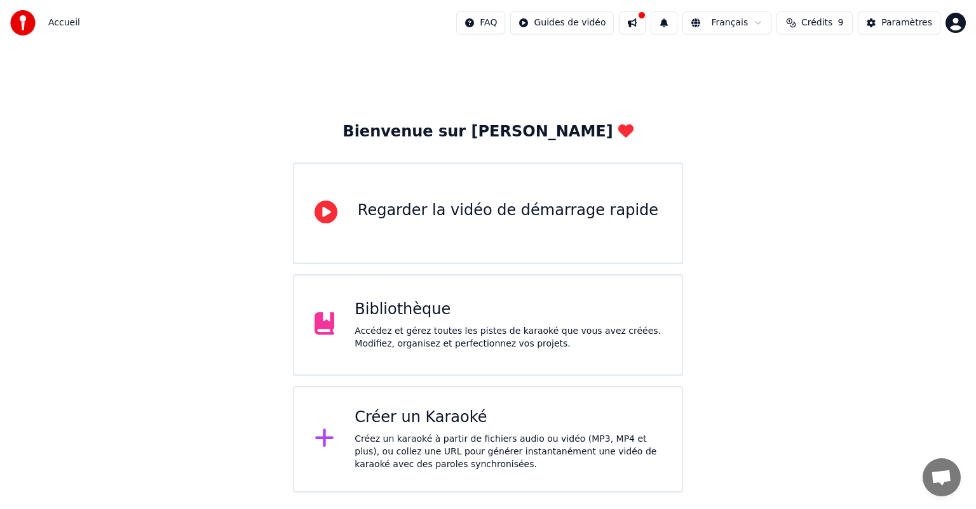
click at [472, 332] on div "Accédez et gérez toutes les pistes de karaoké que vous avez créées. Modifiez, o…" at bounding box center [507, 337] width 307 height 25
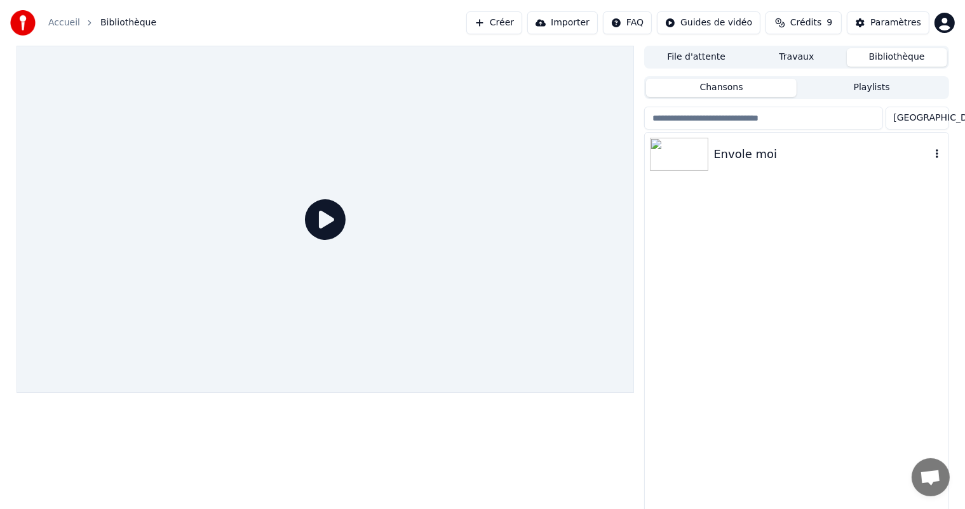
click at [664, 154] on img at bounding box center [679, 154] width 58 height 33
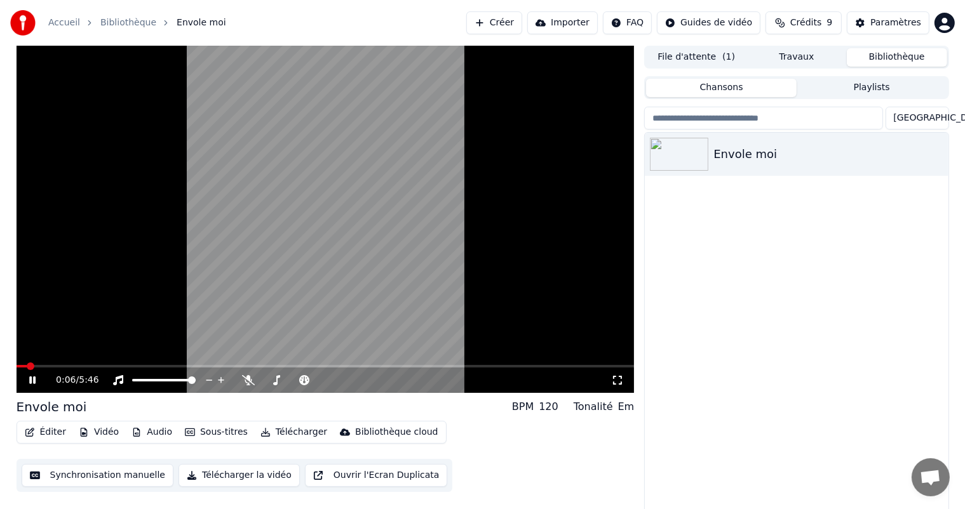
scroll to position [5, 0]
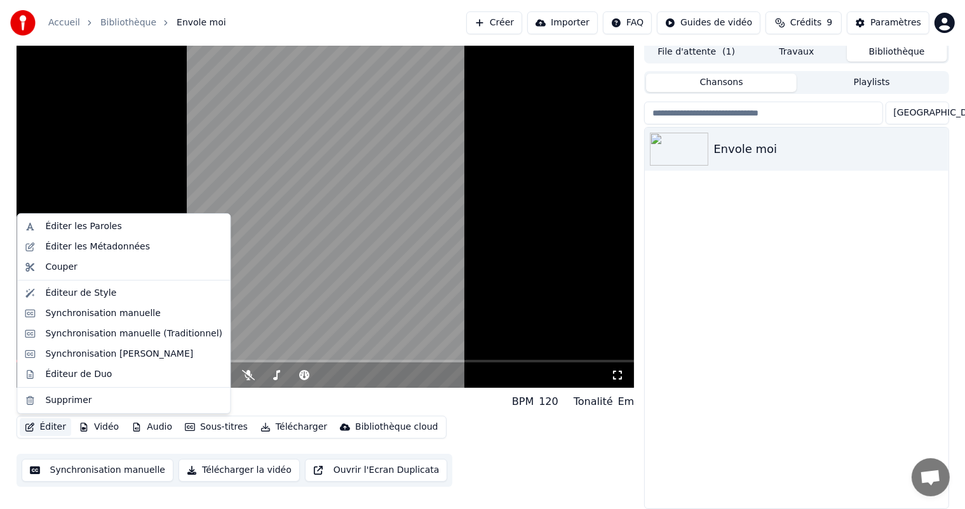
click at [44, 427] on button "Éditer" at bounding box center [45, 428] width 51 height 18
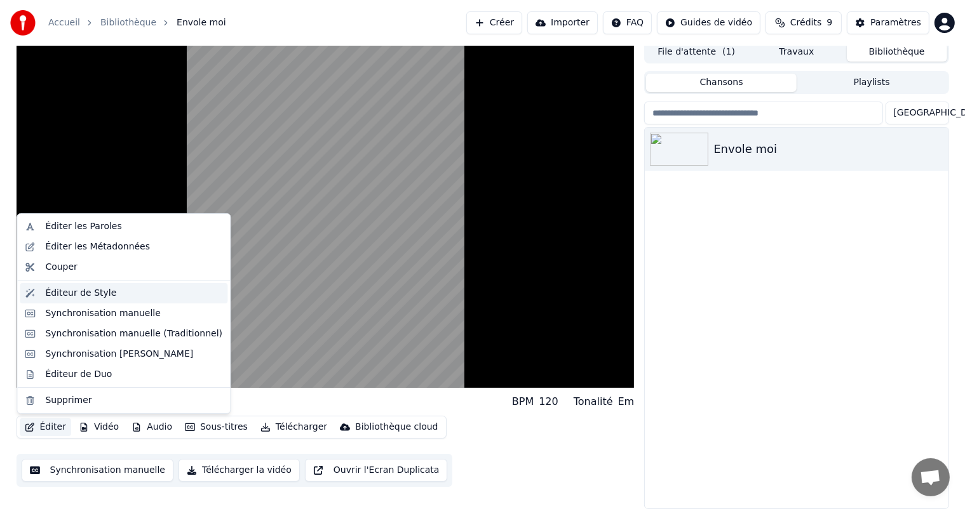
click at [111, 297] on div "Éditeur de Style" at bounding box center [133, 293] width 177 height 13
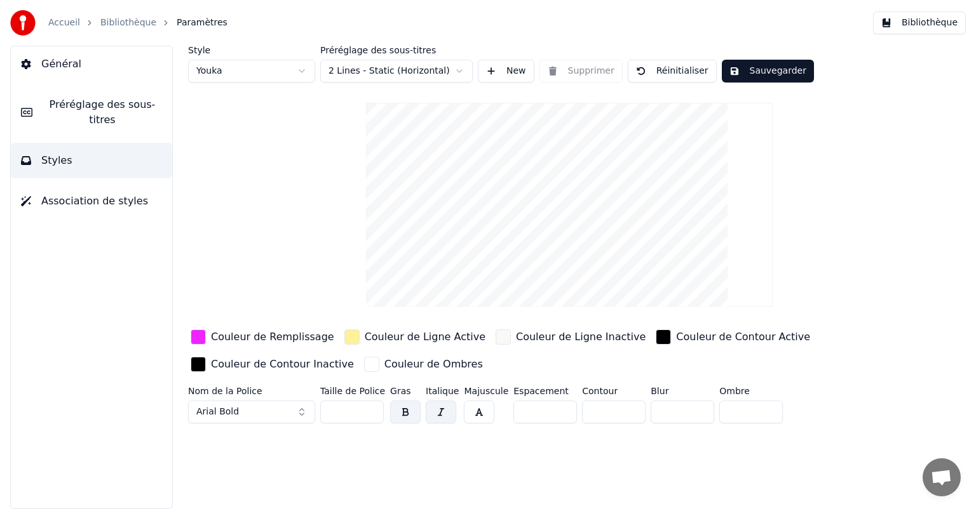
click at [441, 69] on html "Accueil Bibliothèque Paramètres Bibliothèque Général Préréglage des sous-titres…" at bounding box center [488, 254] width 976 height 509
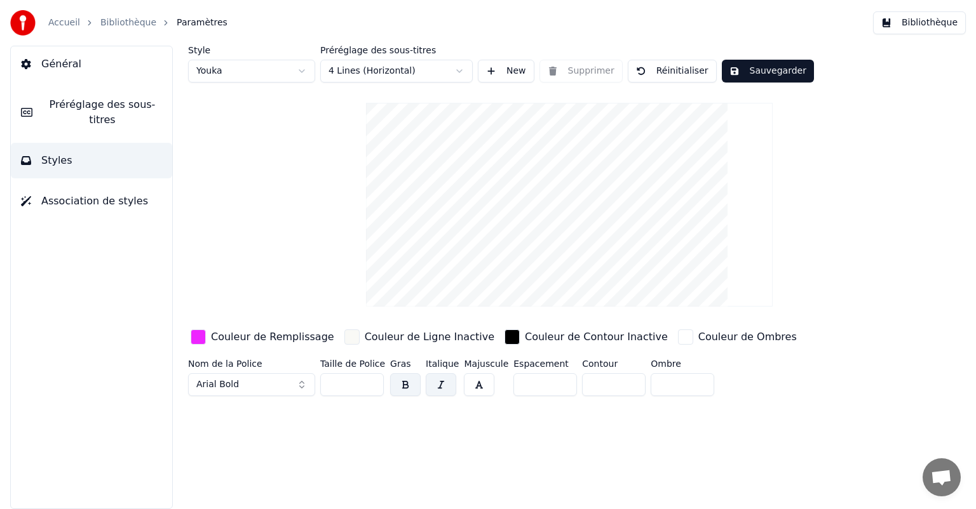
click at [767, 74] on button "Sauvegarder" at bounding box center [768, 71] width 92 height 23
click at [747, 74] on button "Sauvegarder" at bounding box center [768, 71] width 92 height 23
click at [130, 105] on span "Préréglage des sous-titres" at bounding box center [102, 112] width 119 height 30
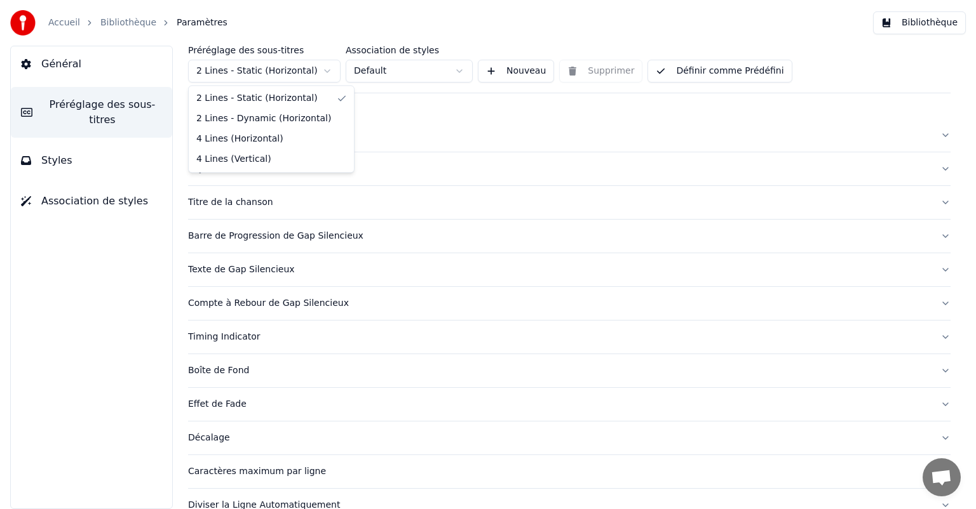
click at [295, 76] on html "Accueil Bibliothèque Paramètres Bibliothèque Général Préréglage des sous-titres…" at bounding box center [488, 254] width 976 height 509
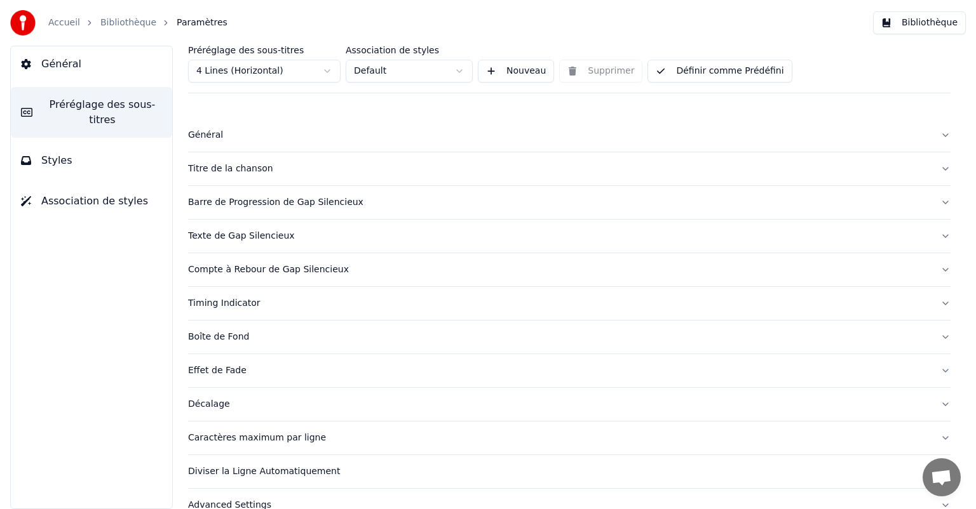
click at [119, 65] on button "Général" at bounding box center [91, 64] width 161 height 36
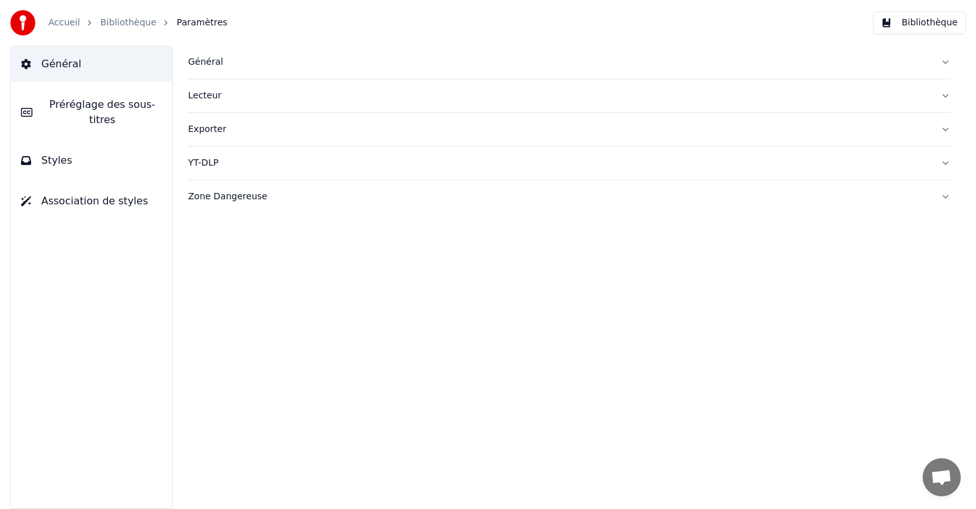
click at [917, 25] on button "Bibliothèque" at bounding box center [919, 22] width 93 height 23
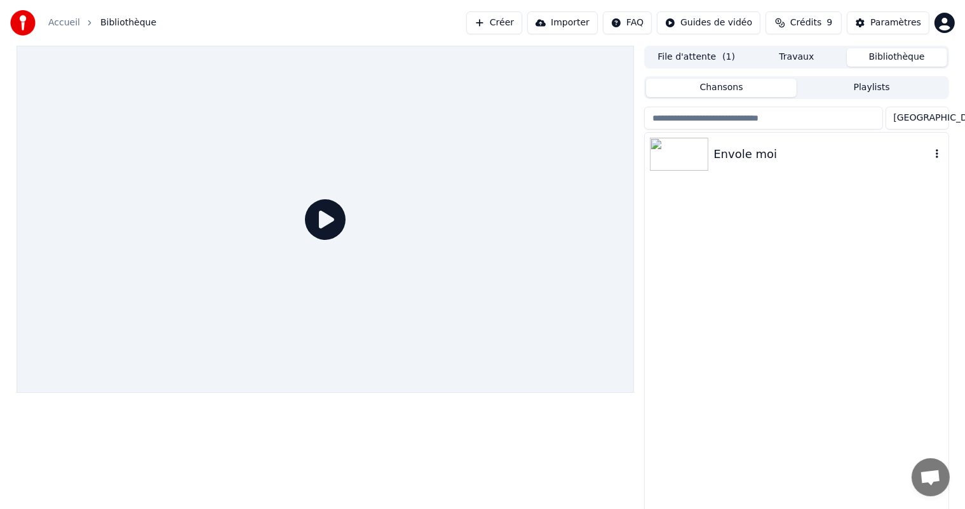
click at [696, 158] on img at bounding box center [679, 154] width 58 height 33
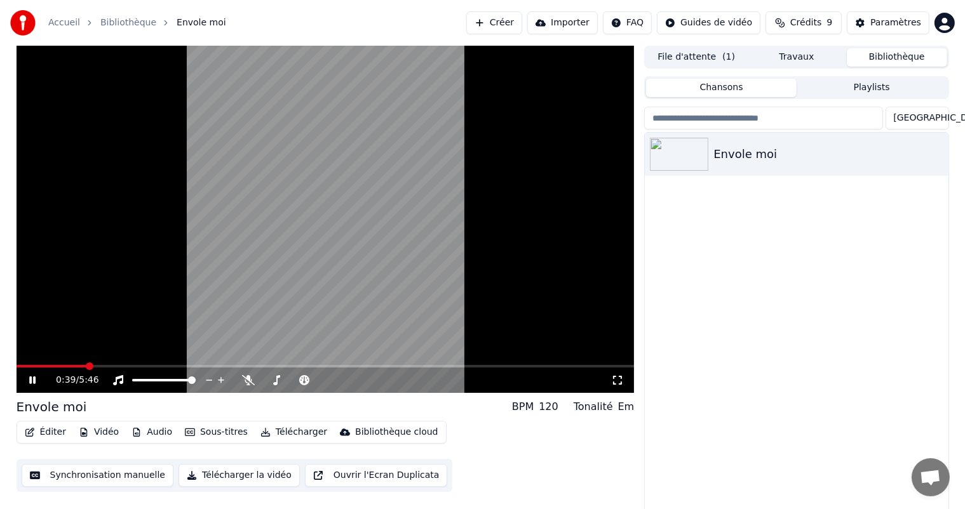
click at [33, 379] on icon at bounding box center [32, 381] width 6 height 8
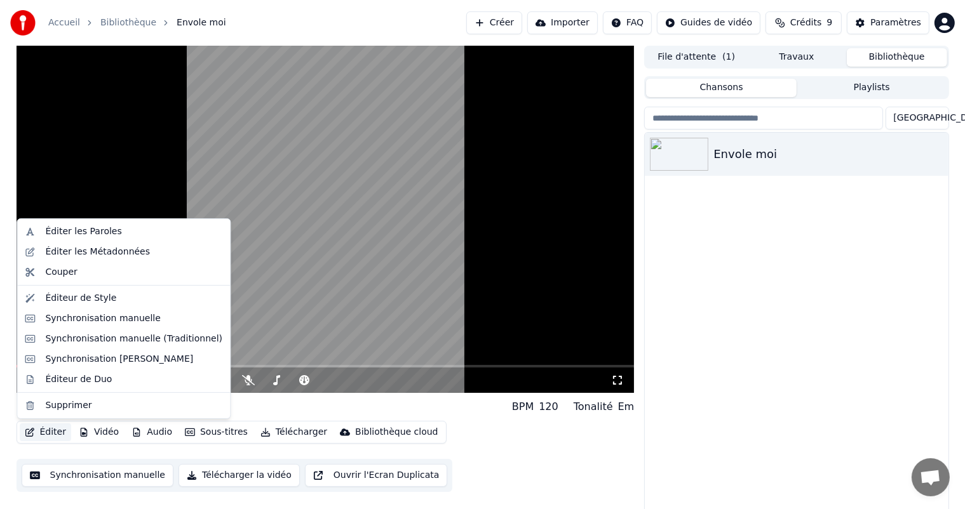
click at [43, 435] on button "Éditer" at bounding box center [45, 433] width 51 height 18
click at [112, 298] on div "Éditeur de Style" at bounding box center [133, 298] width 177 height 13
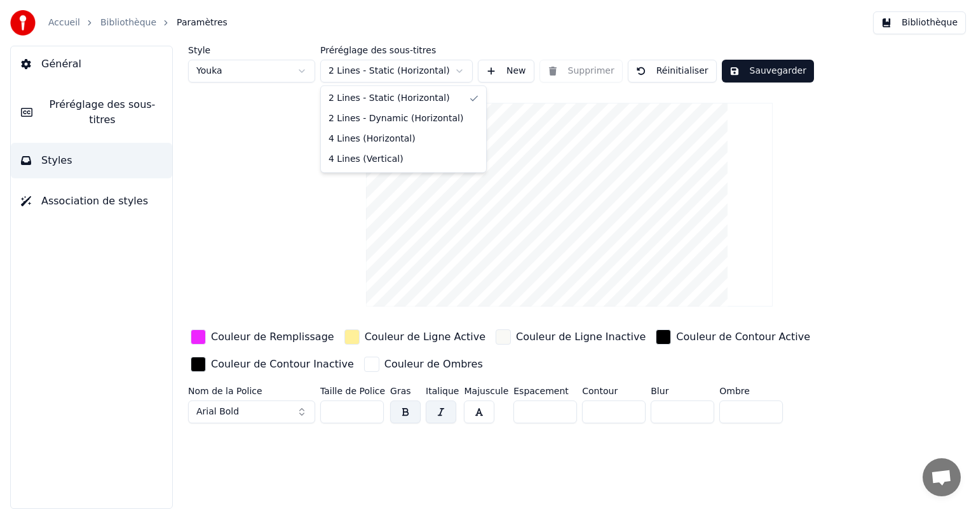
click at [420, 76] on html "Accueil Bibliothèque Paramètres Bibliothèque Général Préréglage des sous-titres…" at bounding box center [488, 254] width 976 height 509
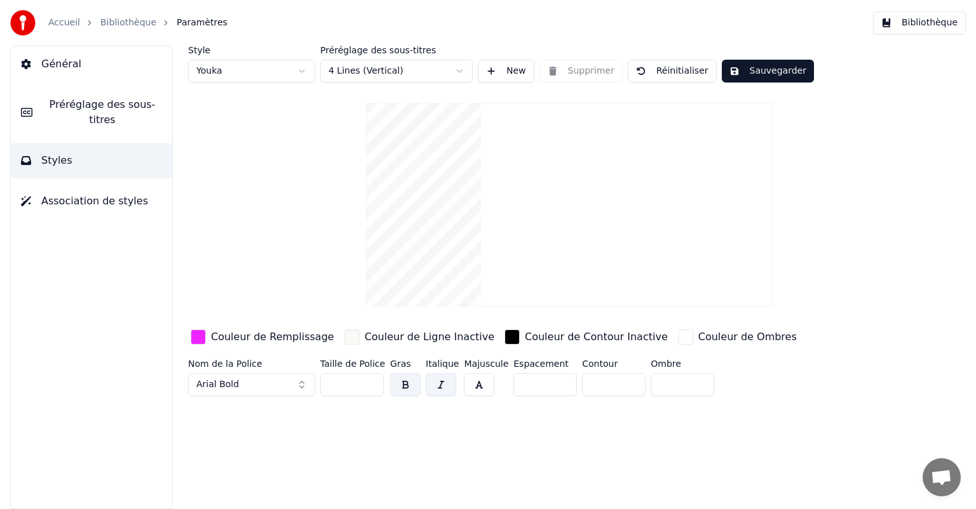
click at [754, 74] on button "Sauvegarder" at bounding box center [768, 71] width 92 height 23
click at [124, 108] on span "Préréglage des sous-titres" at bounding box center [102, 112] width 119 height 30
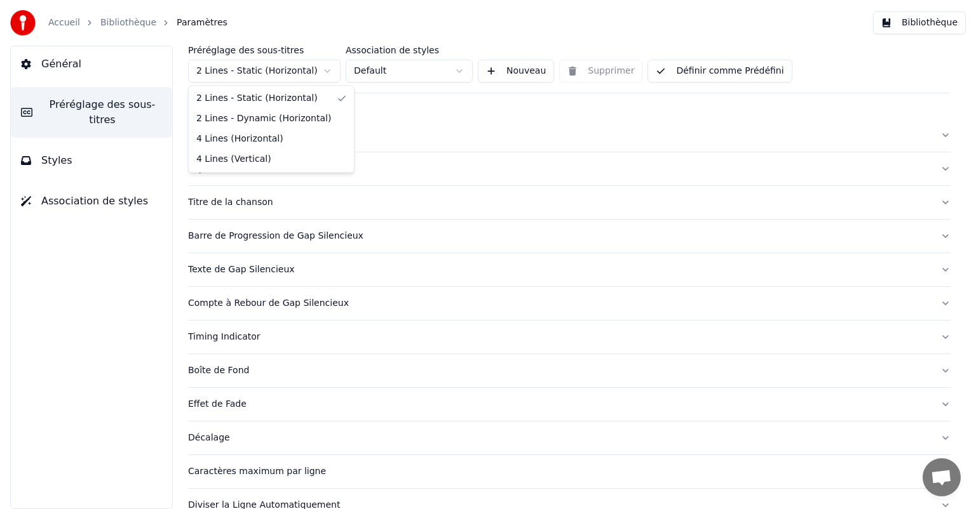
click at [311, 78] on html "Accueil Bibliothèque Paramètres Bibliothèque Général Préréglage des sous-titres…" at bounding box center [488, 254] width 976 height 509
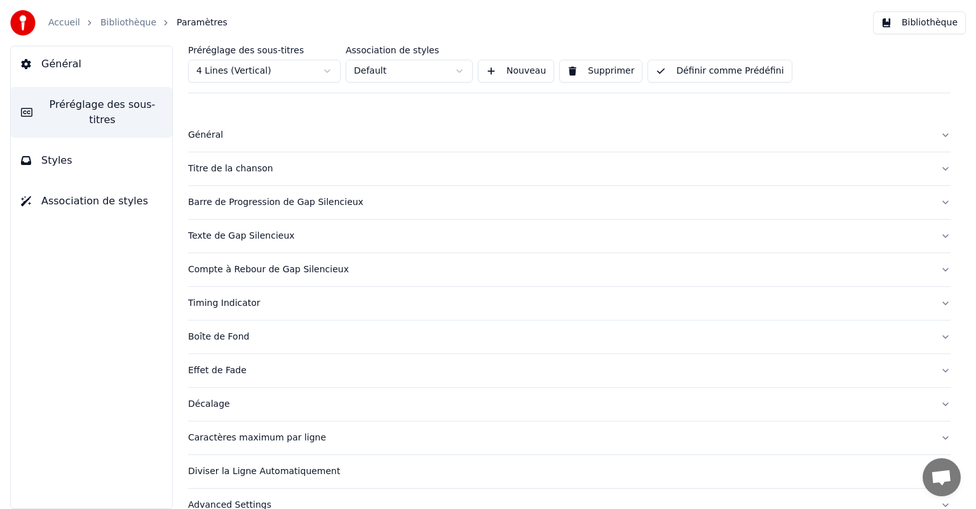
click at [726, 74] on button "Définir comme Prédéfini" at bounding box center [719, 71] width 144 height 23
click at [920, 20] on button "Bibliothèque" at bounding box center [919, 22] width 93 height 23
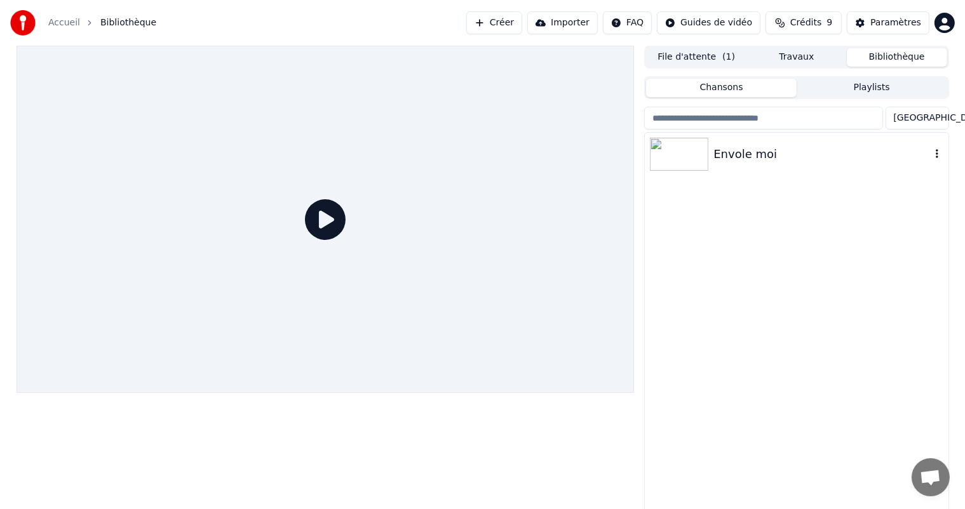
click at [688, 159] on img at bounding box center [679, 154] width 58 height 33
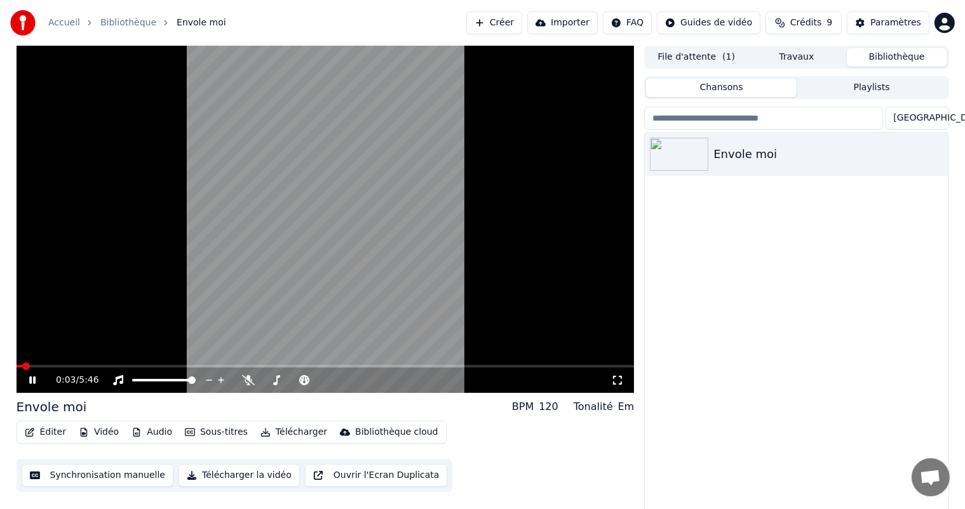
drag, startPoint x: 30, startPoint y: 365, endPoint x: 86, endPoint y: 359, distance: 56.1
click at [85, 359] on video at bounding box center [326, 219] width 618 height 347
click at [91, 367] on span at bounding box center [326, 366] width 618 height 3
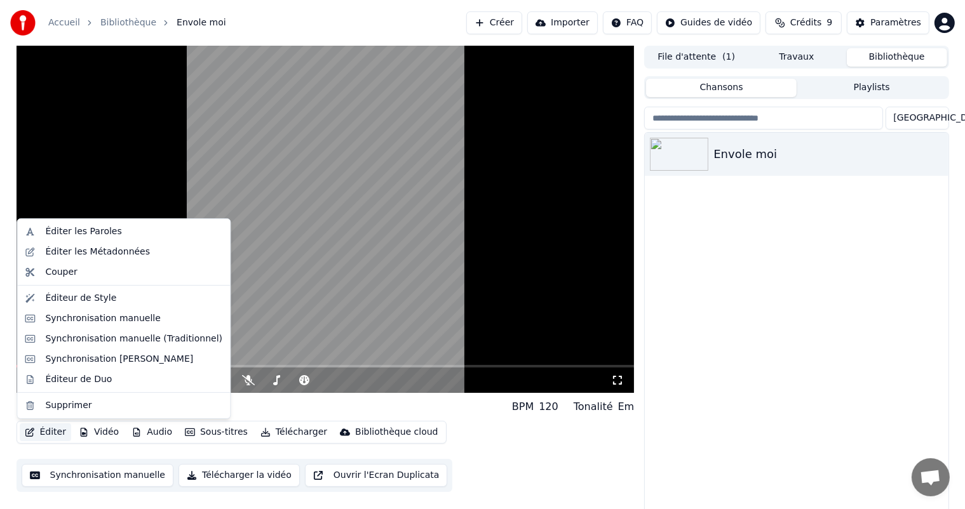
click at [55, 434] on button "Éditer" at bounding box center [45, 433] width 51 height 18
click at [137, 297] on div "Éditeur de Style" at bounding box center [133, 298] width 177 height 13
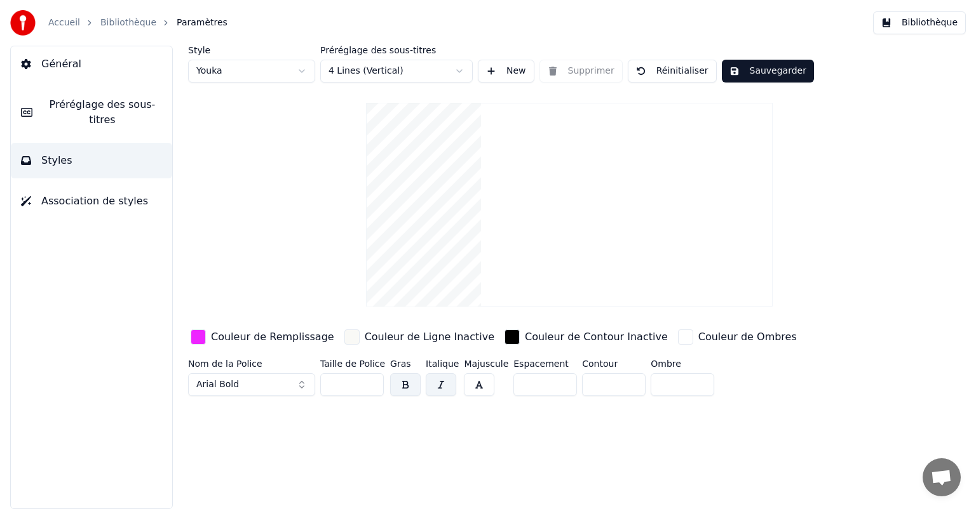
click at [443, 73] on html "Accueil Bibliothèque Paramètres Bibliothèque Général Préréglage des sous-titres…" at bounding box center [488, 254] width 976 height 509
click at [767, 71] on button "Sauvegarder" at bounding box center [768, 71] width 92 height 23
click at [79, 105] on span "Préréglage des sous-titres" at bounding box center [102, 112] width 119 height 30
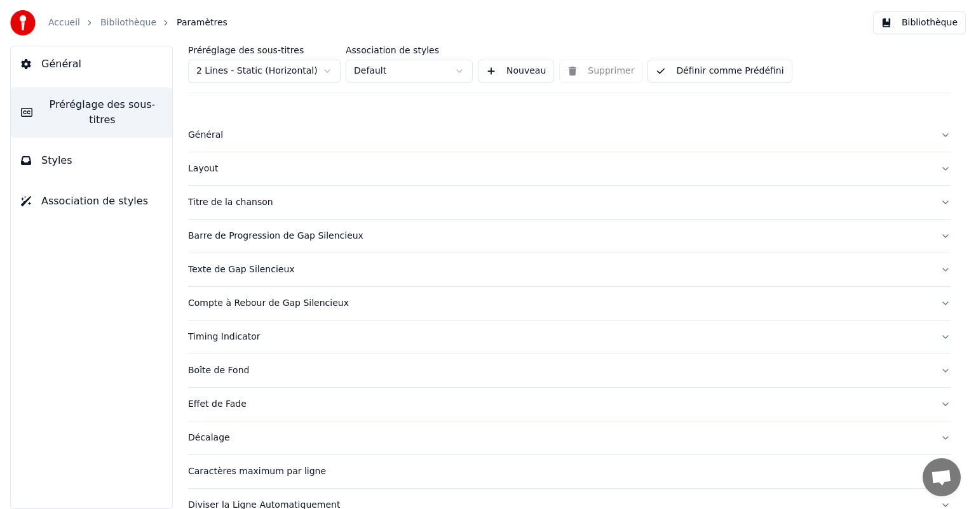
click at [324, 76] on html "Accueil Bibliothèque Paramètres Bibliothèque Général Préréglage des sous-titres…" at bounding box center [488, 254] width 976 height 509
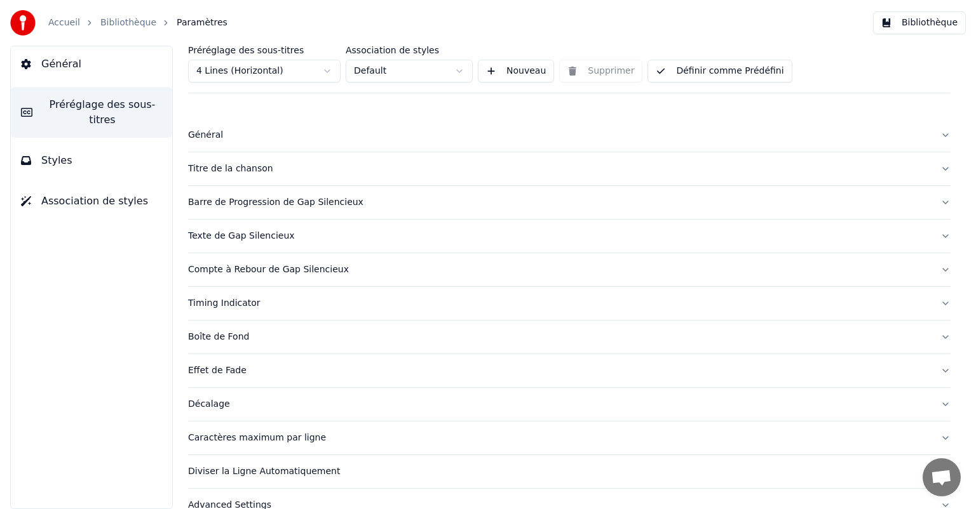
click at [729, 77] on button "Définir comme Prédéfini" at bounding box center [719, 71] width 144 height 23
click at [931, 28] on button "Bibliothèque" at bounding box center [919, 22] width 93 height 23
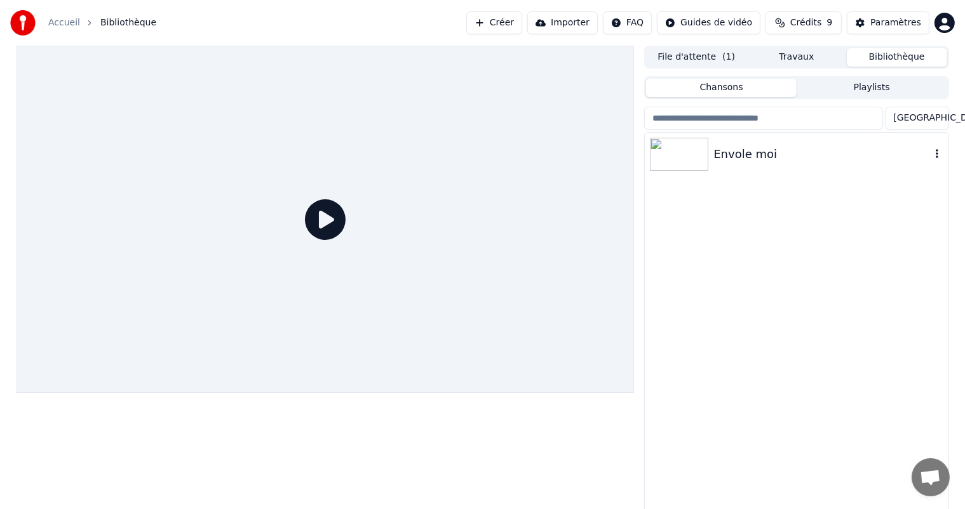
click at [691, 163] on img at bounding box center [679, 154] width 58 height 33
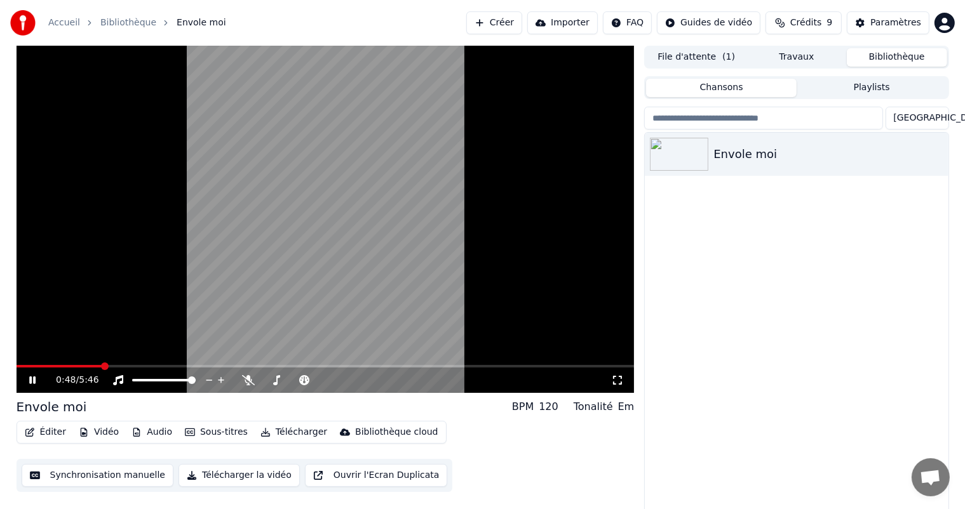
click at [102, 363] on span at bounding box center [105, 367] width 8 height 8
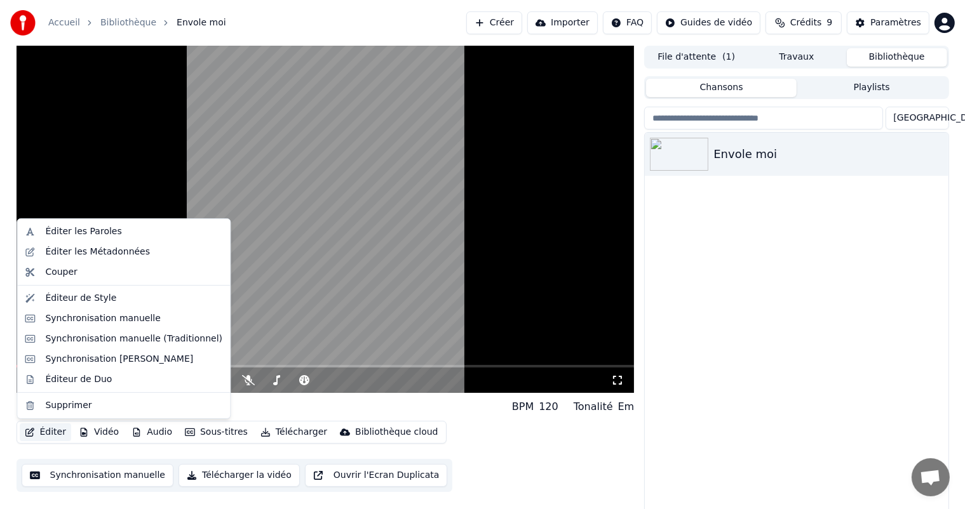
click at [33, 436] on icon "button" at bounding box center [30, 432] width 10 height 9
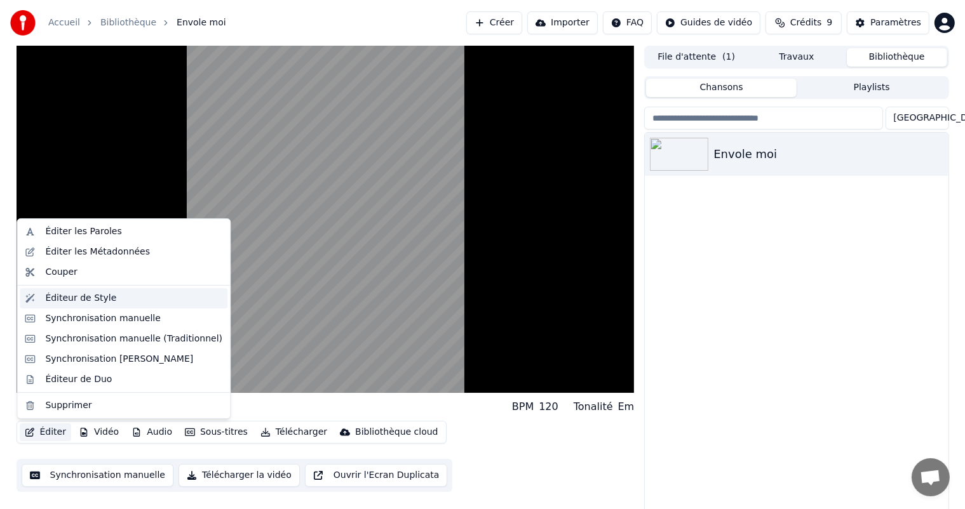
click at [140, 300] on div "Éditeur de Style" at bounding box center [133, 298] width 177 height 13
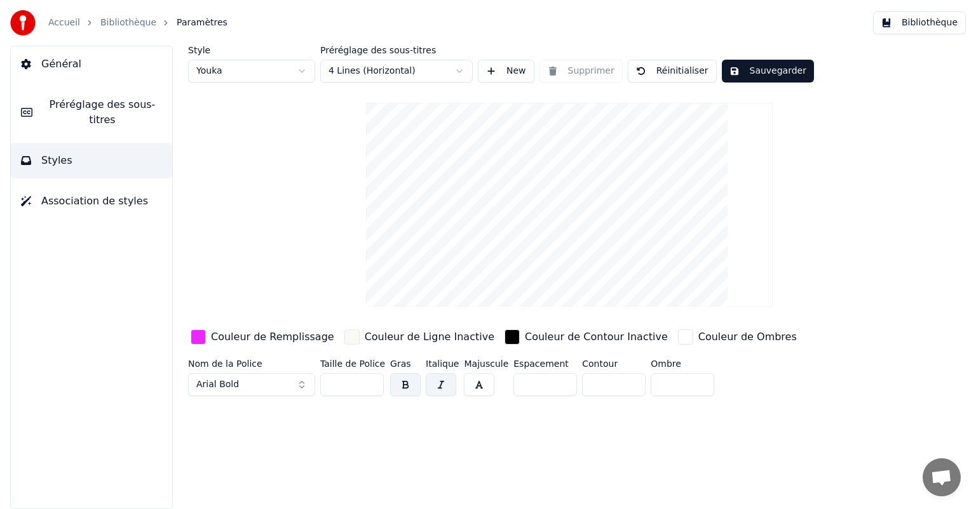
click at [368, 387] on input "***" at bounding box center [352, 384] width 64 height 23
drag, startPoint x: 348, startPoint y: 380, endPoint x: 318, endPoint y: 384, distance: 30.7
click at [318, 384] on div "Nom de la Police Arial Bold Taille de Police *** Gras Italique Majuscule Espace…" at bounding box center [529, 380] width 683 height 42
type input "***"
click at [763, 71] on button "Sauvegarder" at bounding box center [768, 71] width 92 height 23
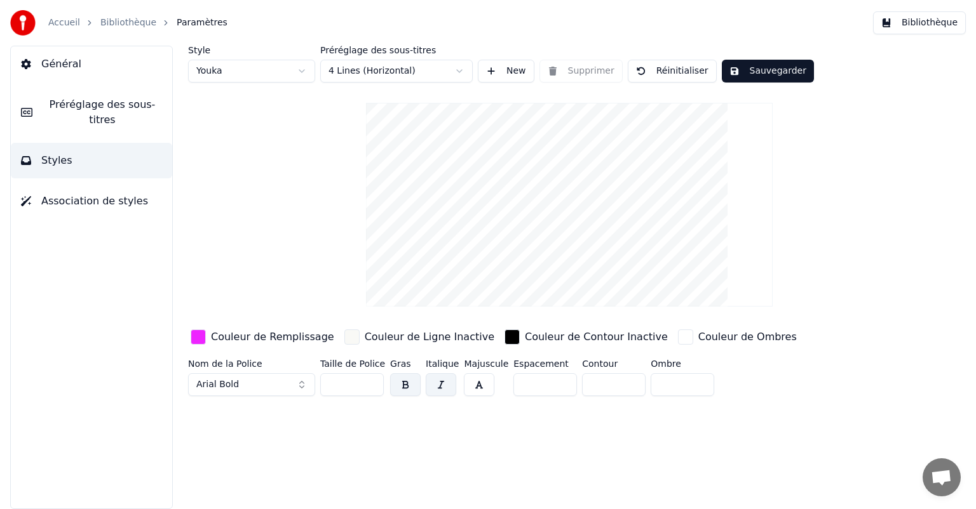
click at [736, 69] on button "Sauvegarder" at bounding box center [768, 71] width 92 height 23
click at [123, 102] on span "Préréglage des sous-titres" at bounding box center [102, 112] width 119 height 30
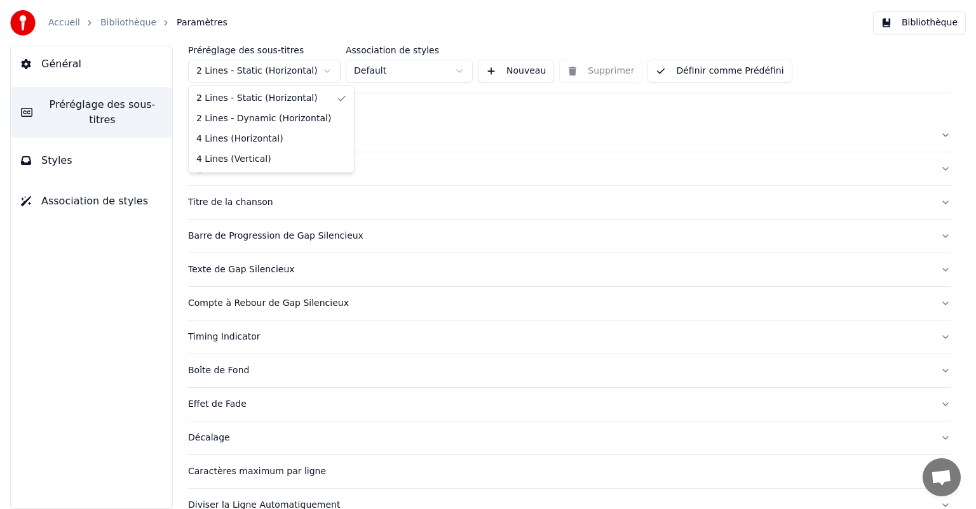
click at [321, 75] on html "Accueil Bibliothèque Paramètres Bibliothèque Général Préréglage des sous-titres…" at bounding box center [488, 254] width 976 height 509
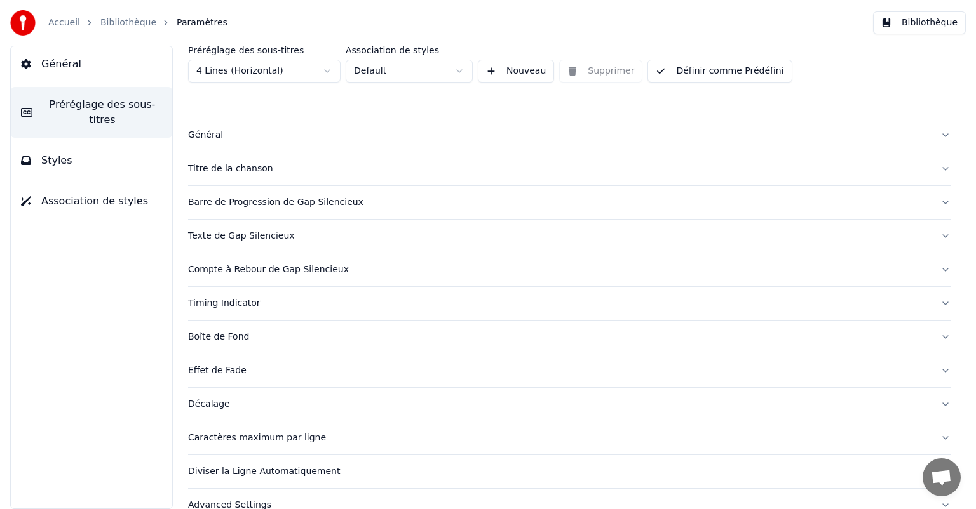
click at [740, 71] on button "Définir comme Prédéfini" at bounding box center [719, 71] width 144 height 23
click at [109, 69] on button "Général" at bounding box center [91, 64] width 161 height 36
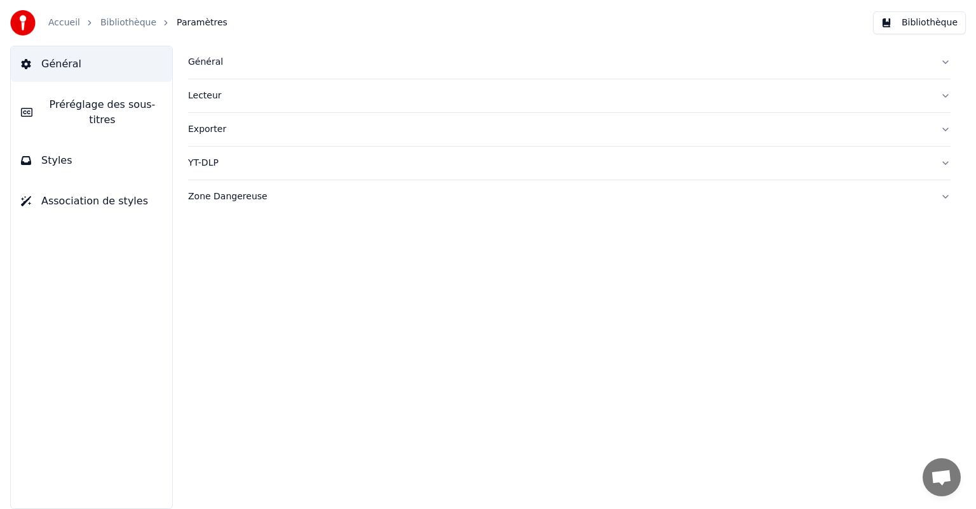
click at [224, 66] on div "Général" at bounding box center [559, 62] width 742 height 13
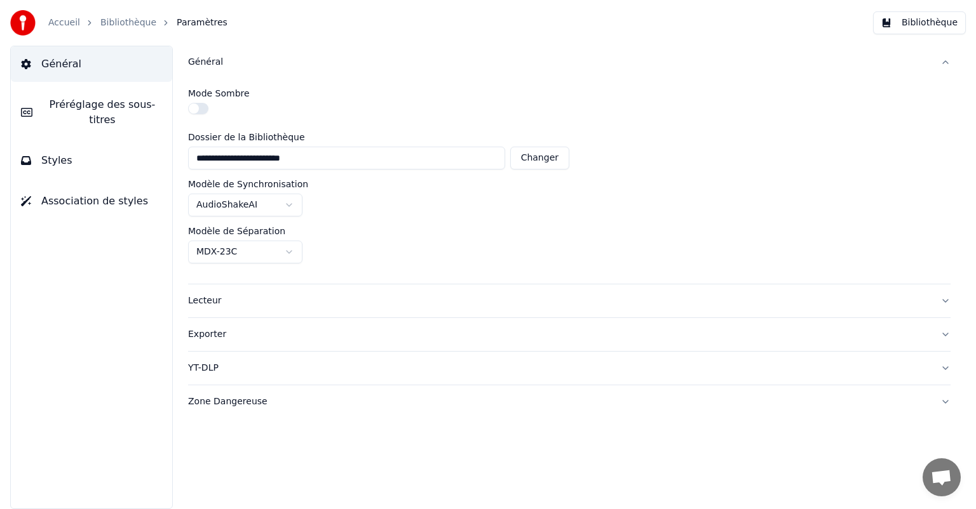
click at [198, 107] on button "button" at bounding box center [198, 108] width 20 height 11
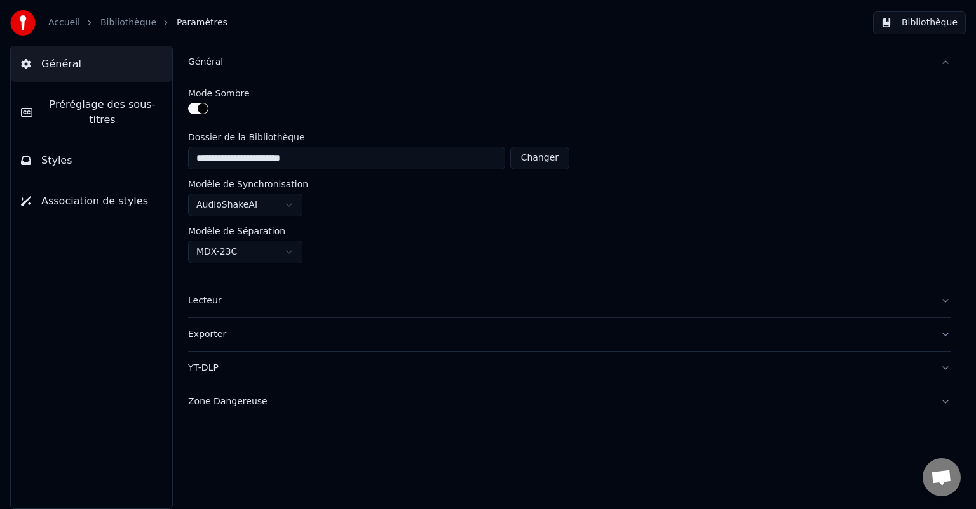
click at [198, 107] on button "button" at bounding box center [198, 108] width 20 height 11
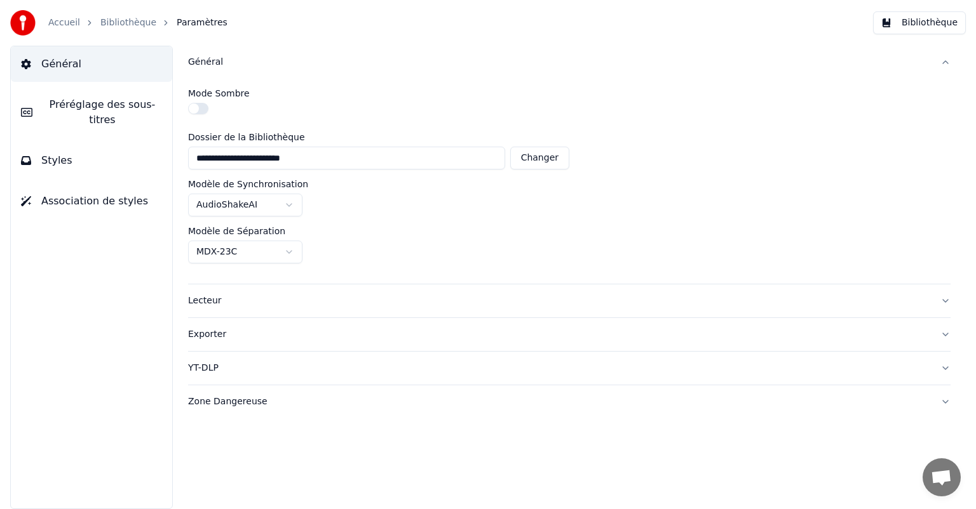
click at [936, 28] on button "Bibliothèque" at bounding box center [919, 22] width 93 height 23
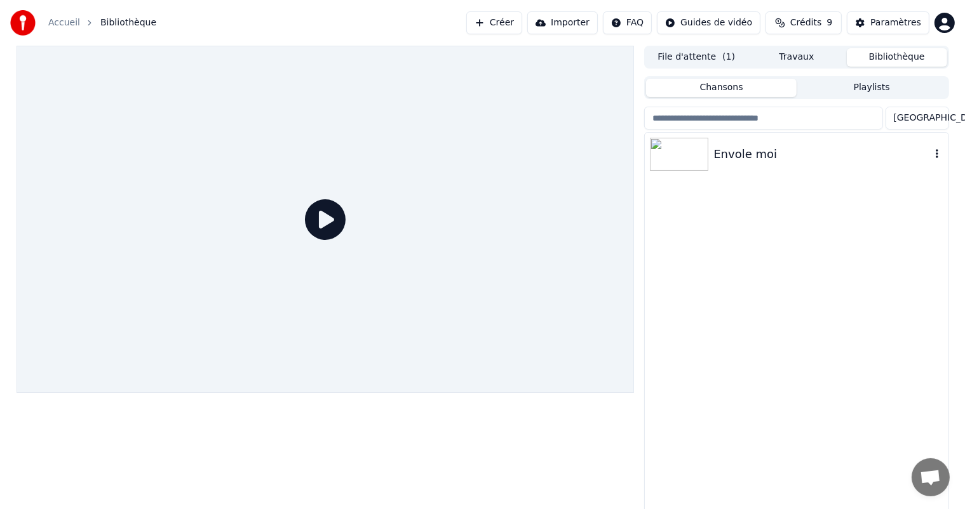
click at [675, 161] on img at bounding box center [679, 154] width 58 height 33
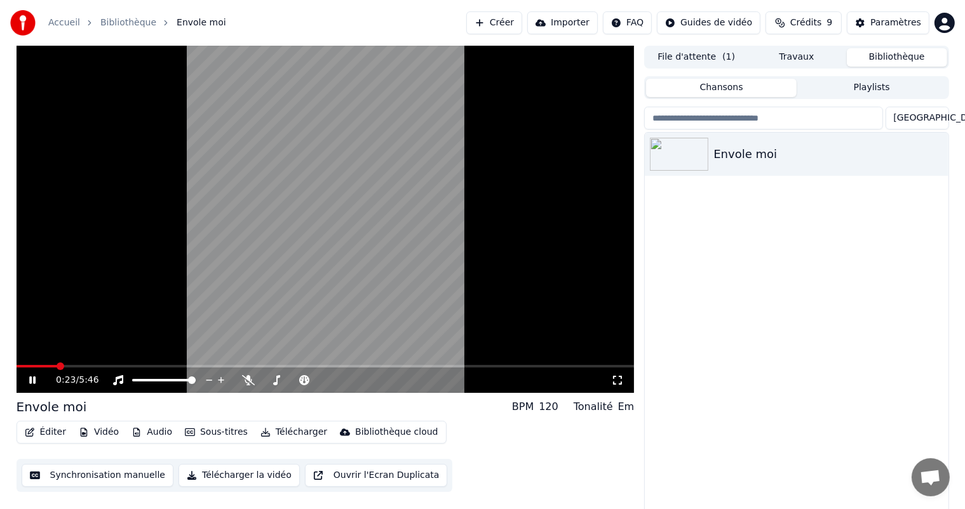
click at [58, 366] on span at bounding box center [326, 366] width 618 height 3
click at [57, 366] on span at bounding box center [326, 366] width 618 height 3
click at [109, 365] on span at bounding box center [326, 366] width 618 height 3
click at [31, 380] on icon at bounding box center [32, 381] width 6 height 8
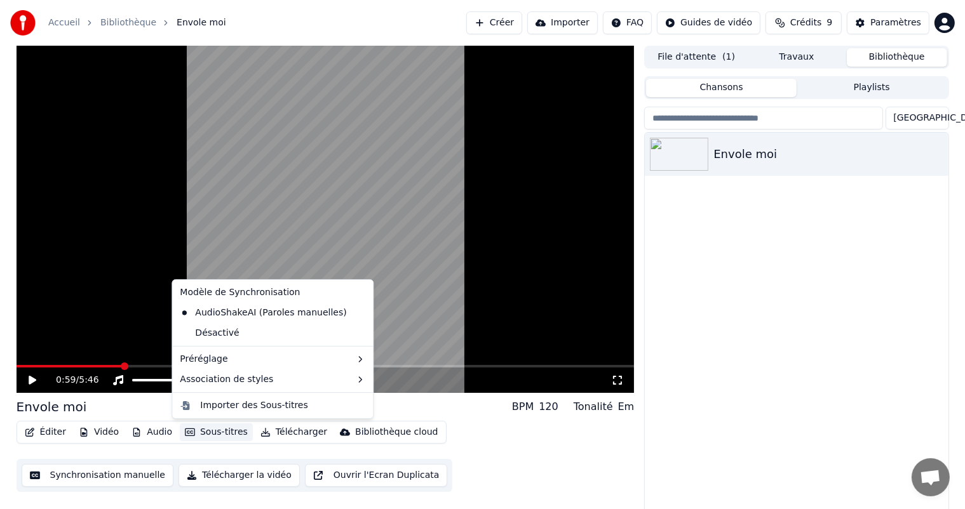
click at [194, 433] on button "Sous-titres" at bounding box center [216, 433] width 73 height 18
